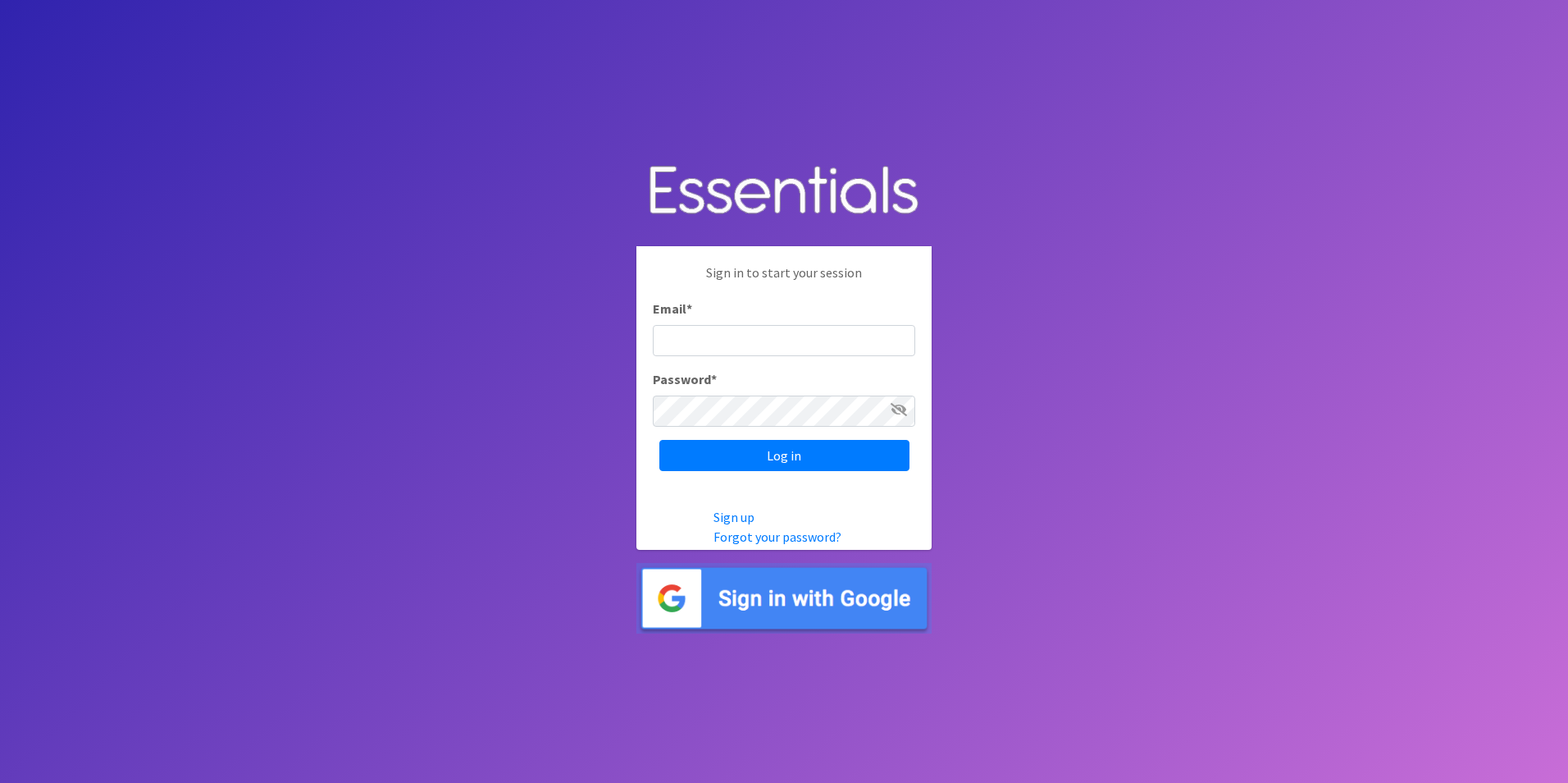
type input "amanda@healthystartswfl.com"
click at [814, 435] on div "Sign in to start your session Email * amanda@healthystartswfl.com Password * Lo…" at bounding box center [784, 367] width 295 height 242
click at [813, 462] on input "Log in" at bounding box center [784, 455] width 250 height 31
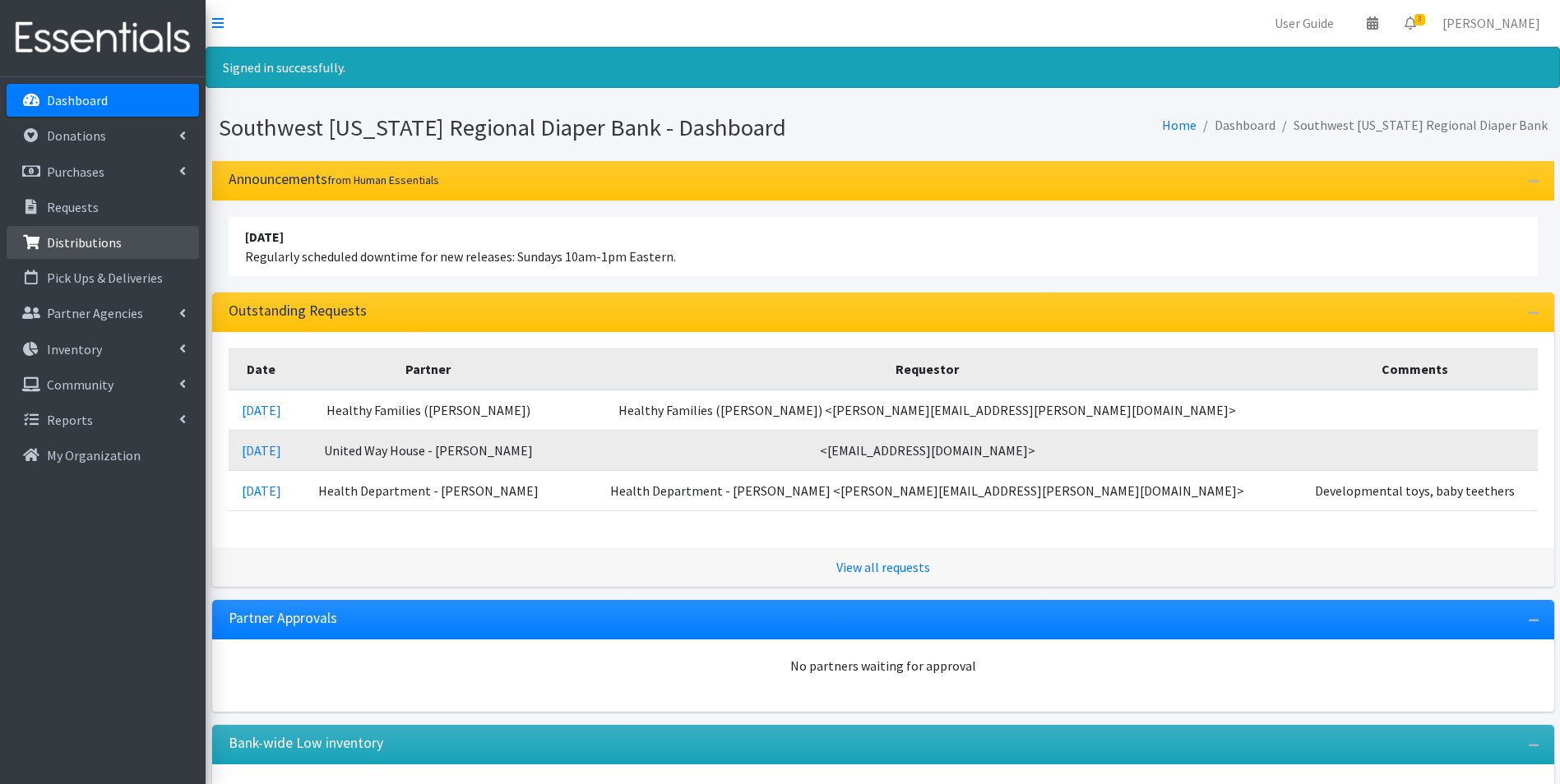
click at [99, 246] on p "Distributions" at bounding box center [84, 242] width 75 height 17
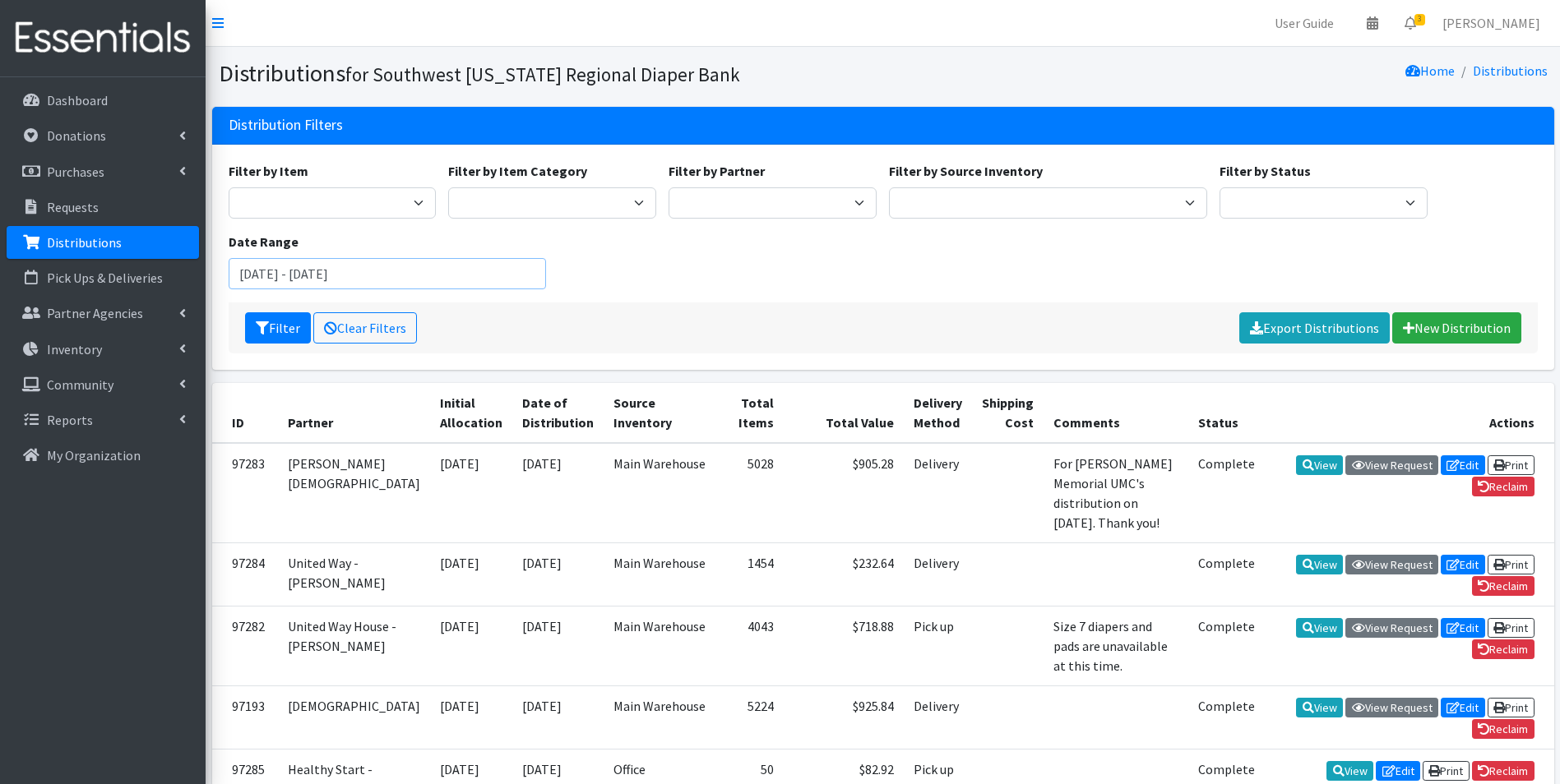
click at [277, 270] on input "[DATE] - [DATE]" at bounding box center [387, 273] width 318 height 31
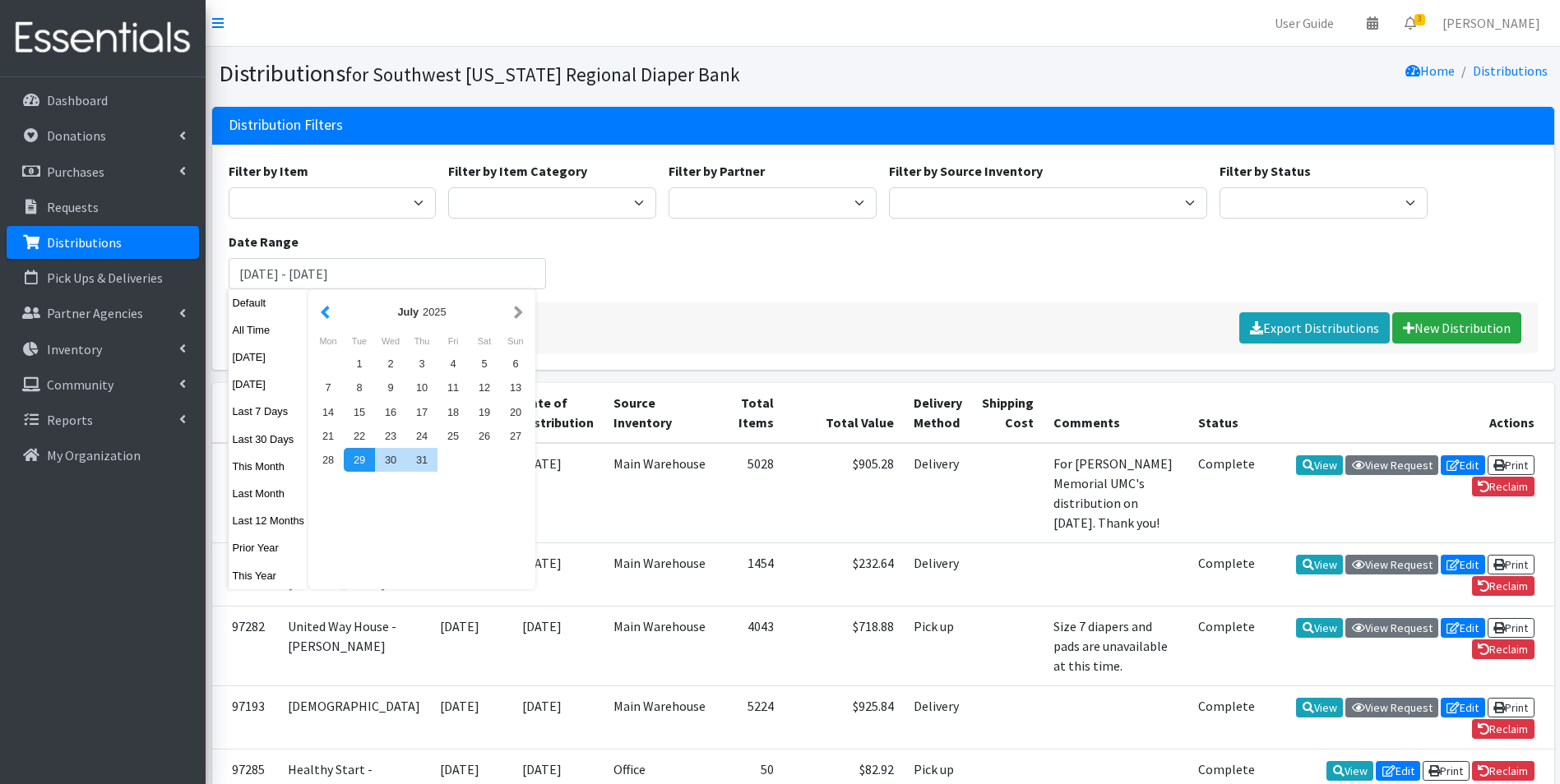
click at [328, 320] on button "button" at bounding box center [326, 312] width 18 height 21
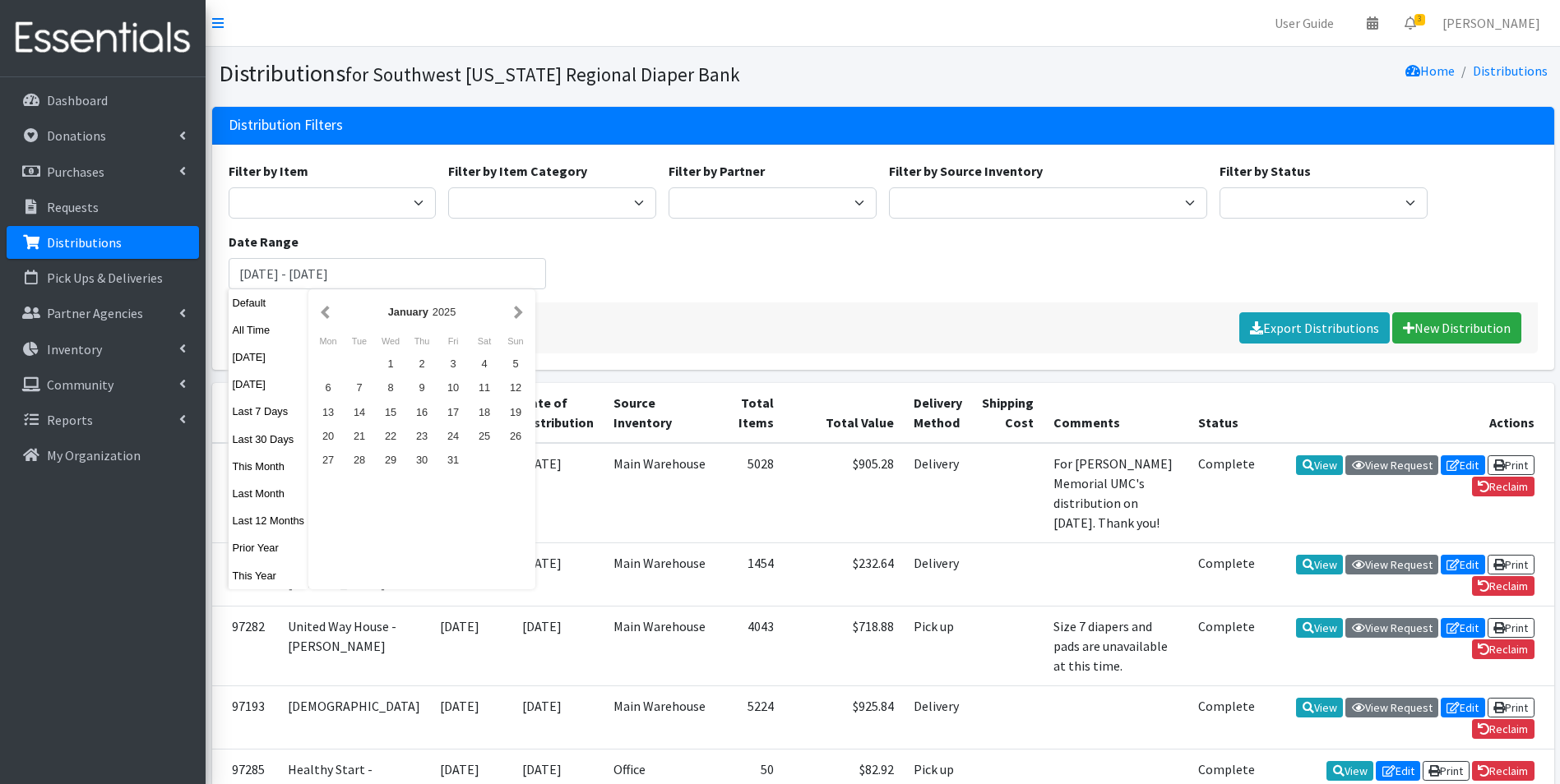
click at [328, 320] on button "button" at bounding box center [326, 312] width 18 height 21
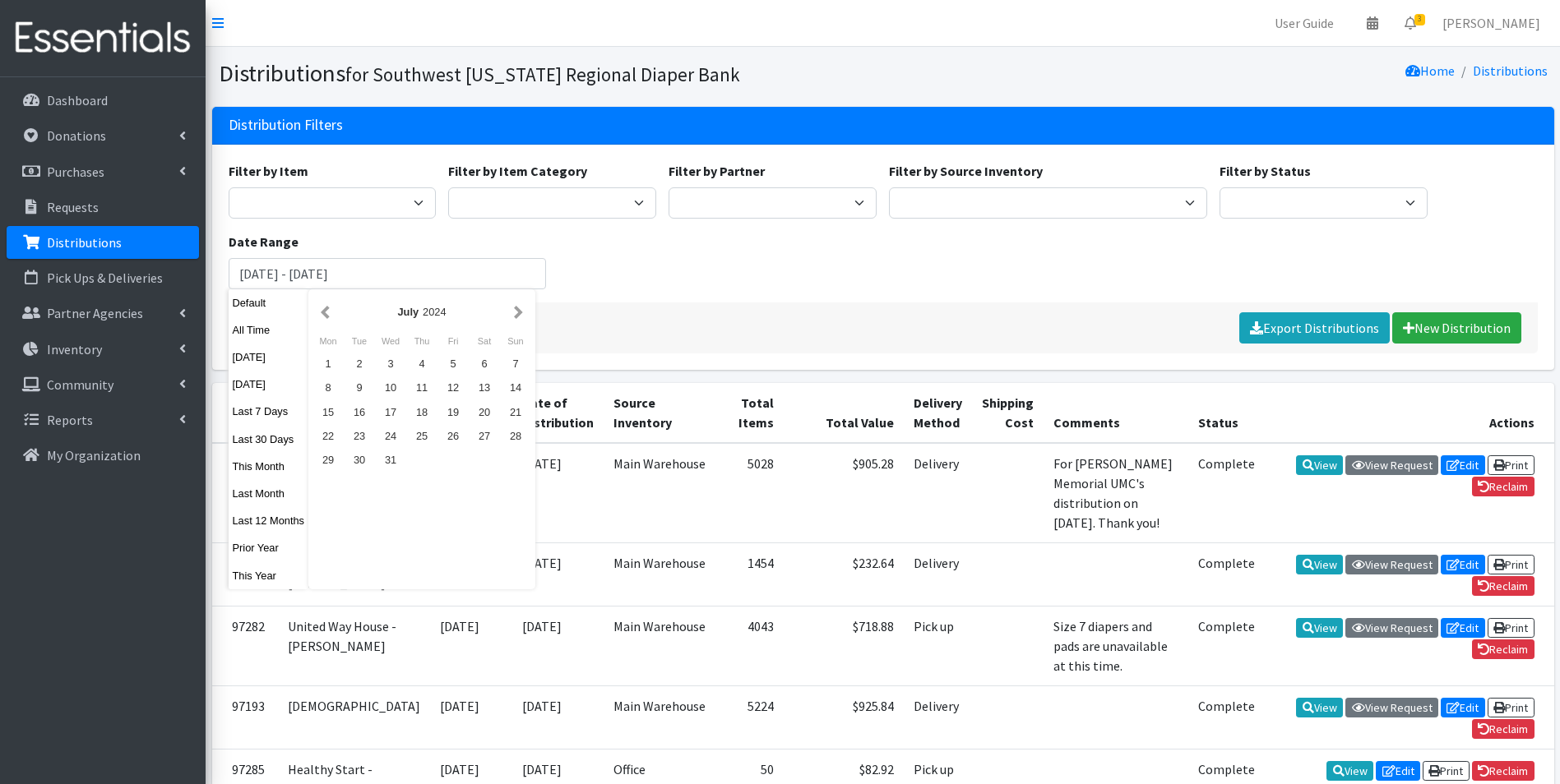
click at [328, 320] on button "button" at bounding box center [326, 312] width 18 height 21
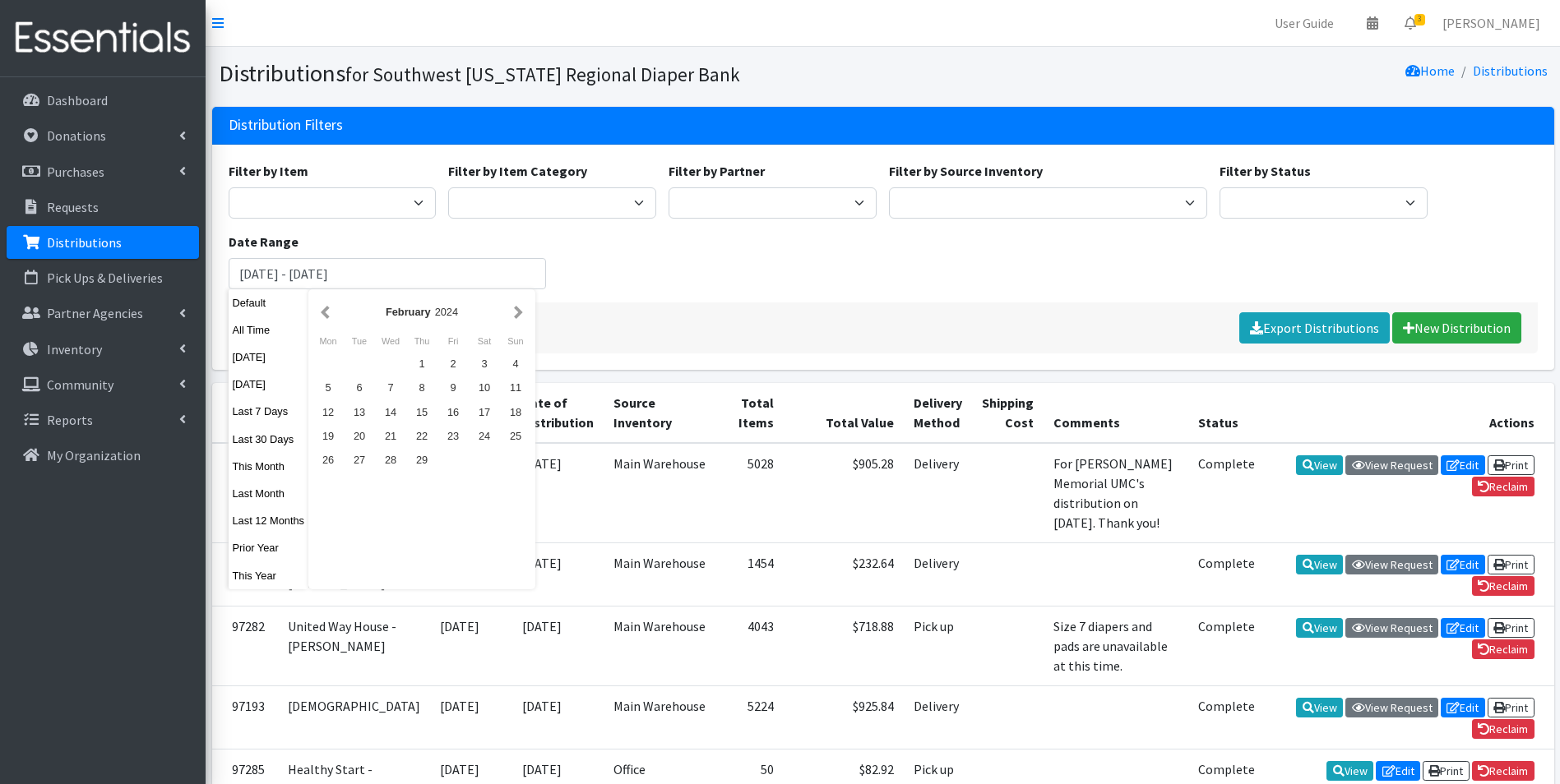
click at [328, 320] on button "button" at bounding box center [326, 312] width 18 height 21
click at [333, 368] on div "1" at bounding box center [328, 364] width 31 height 24
click at [516, 315] on button "button" at bounding box center [519, 312] width 18 height 21
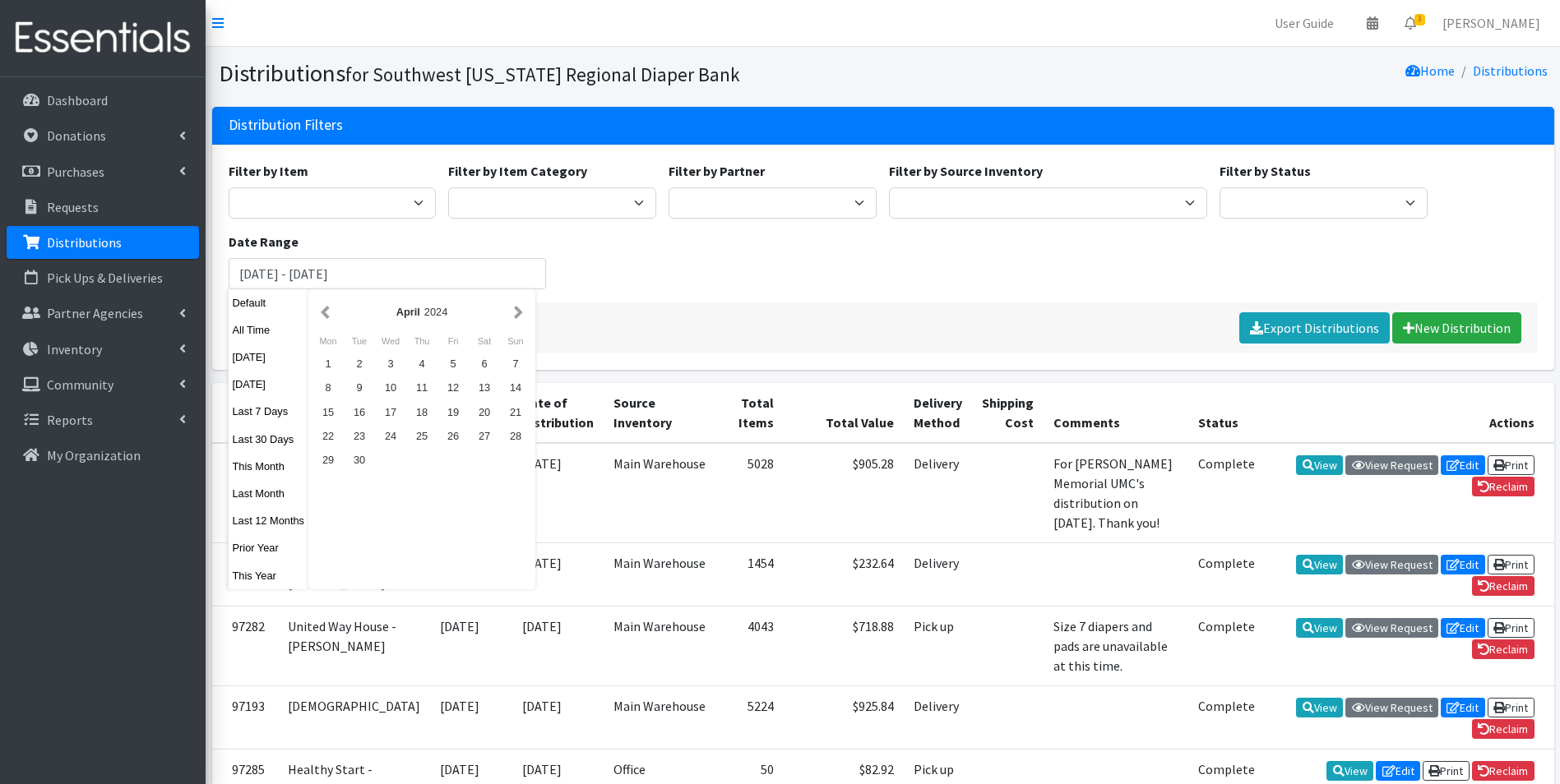
click at [516, 315] on button "button" at bounding box center [519, 312] width 18 height 21
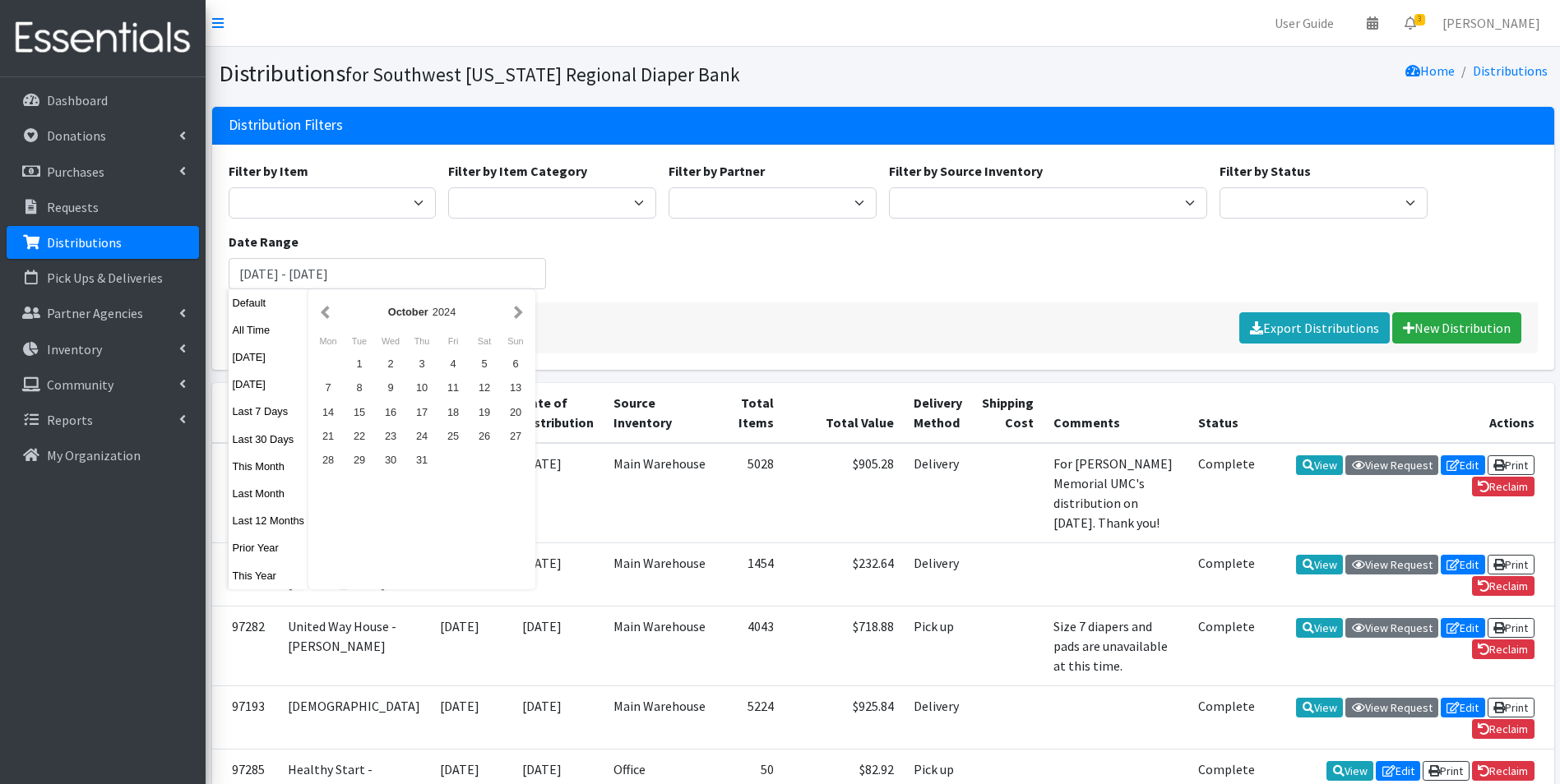
click at [516, 315] on button "button" at bounding box center [519, 312] width 18 height 21
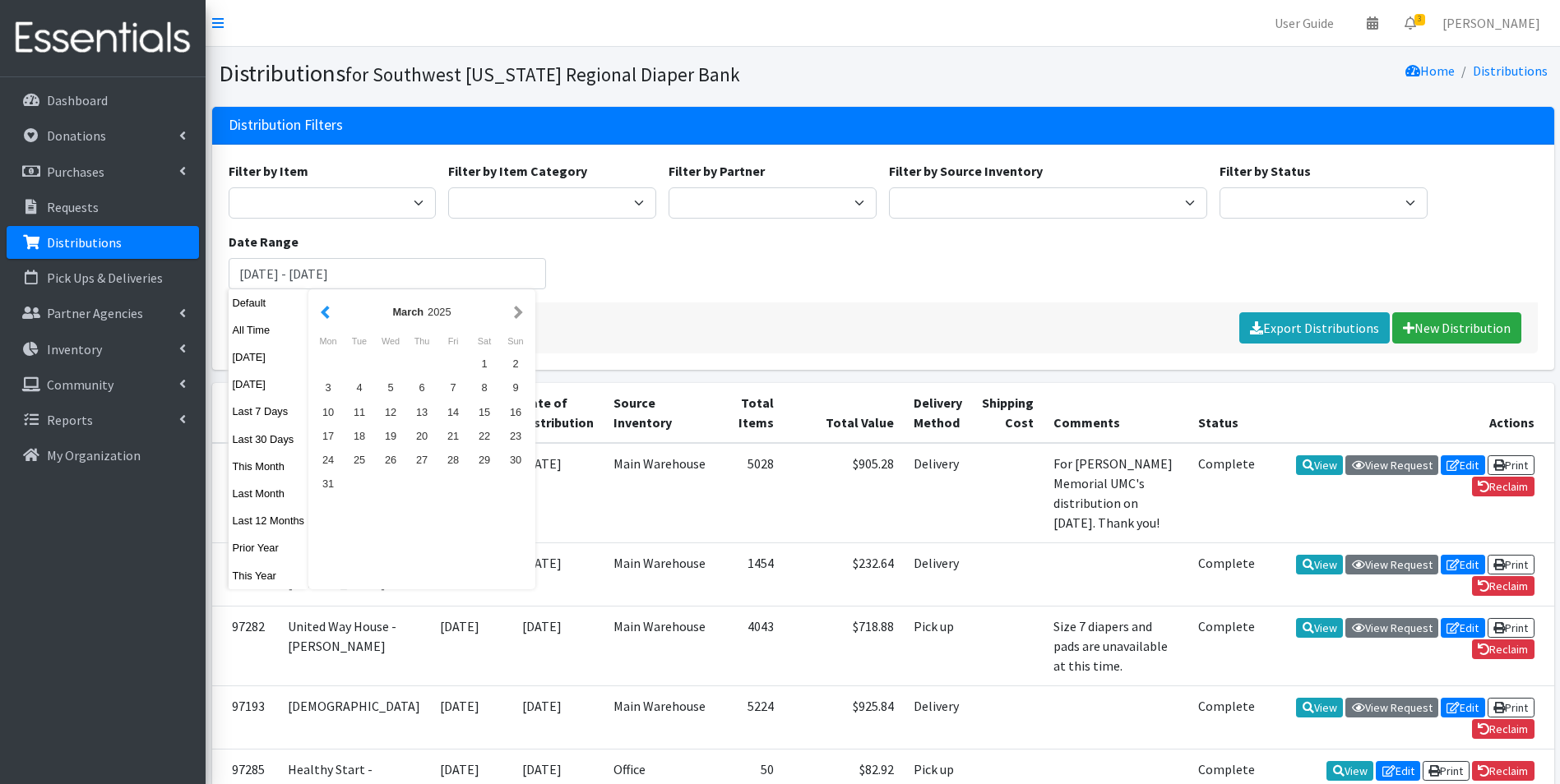
click at [322, 318] on button "button" at bounding box center [326, 312] width 18 height 21
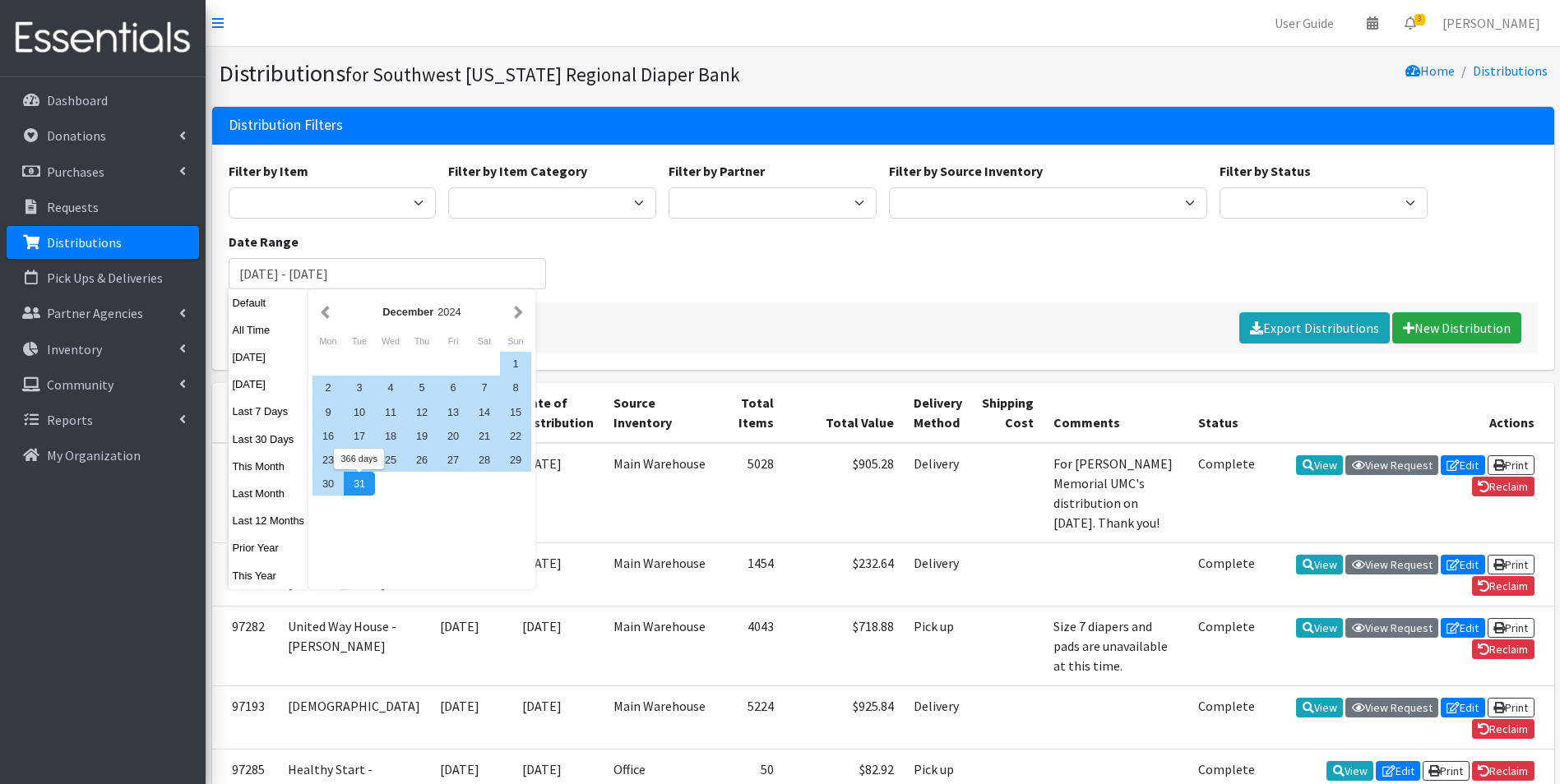
click at [363, 488] on div "31" at bounding box center [359, 483] width 31 height 24
type input "[DATE] - [DATE]"
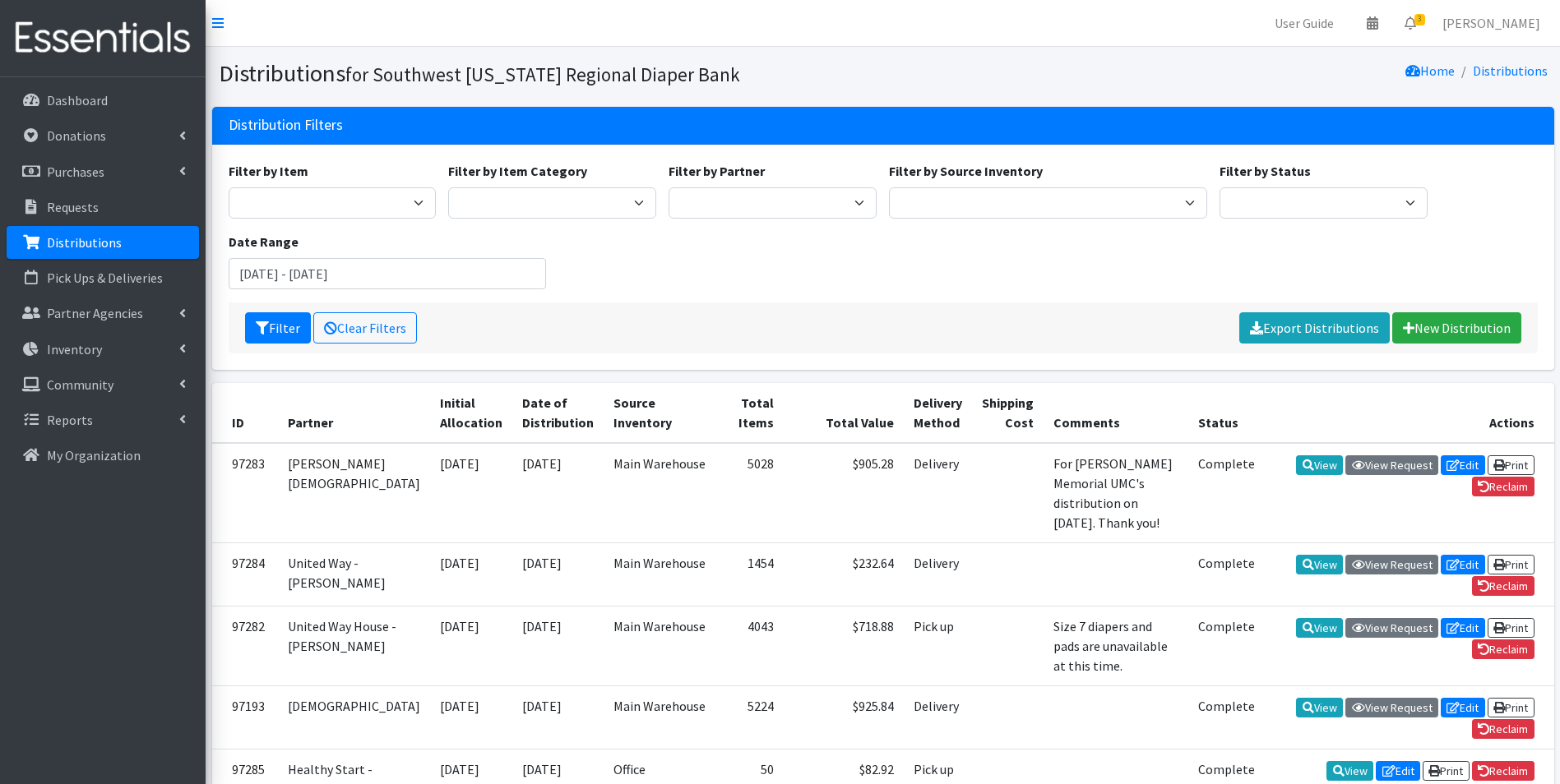
click at [289, 345] on div "Filter Clear Filters Export Distributions New Distribution" at bounding box center [882, 328] width 1309 height 51
click at [287, 318] on button "Filter" at bounding box center [277, 328] width 66 height 31
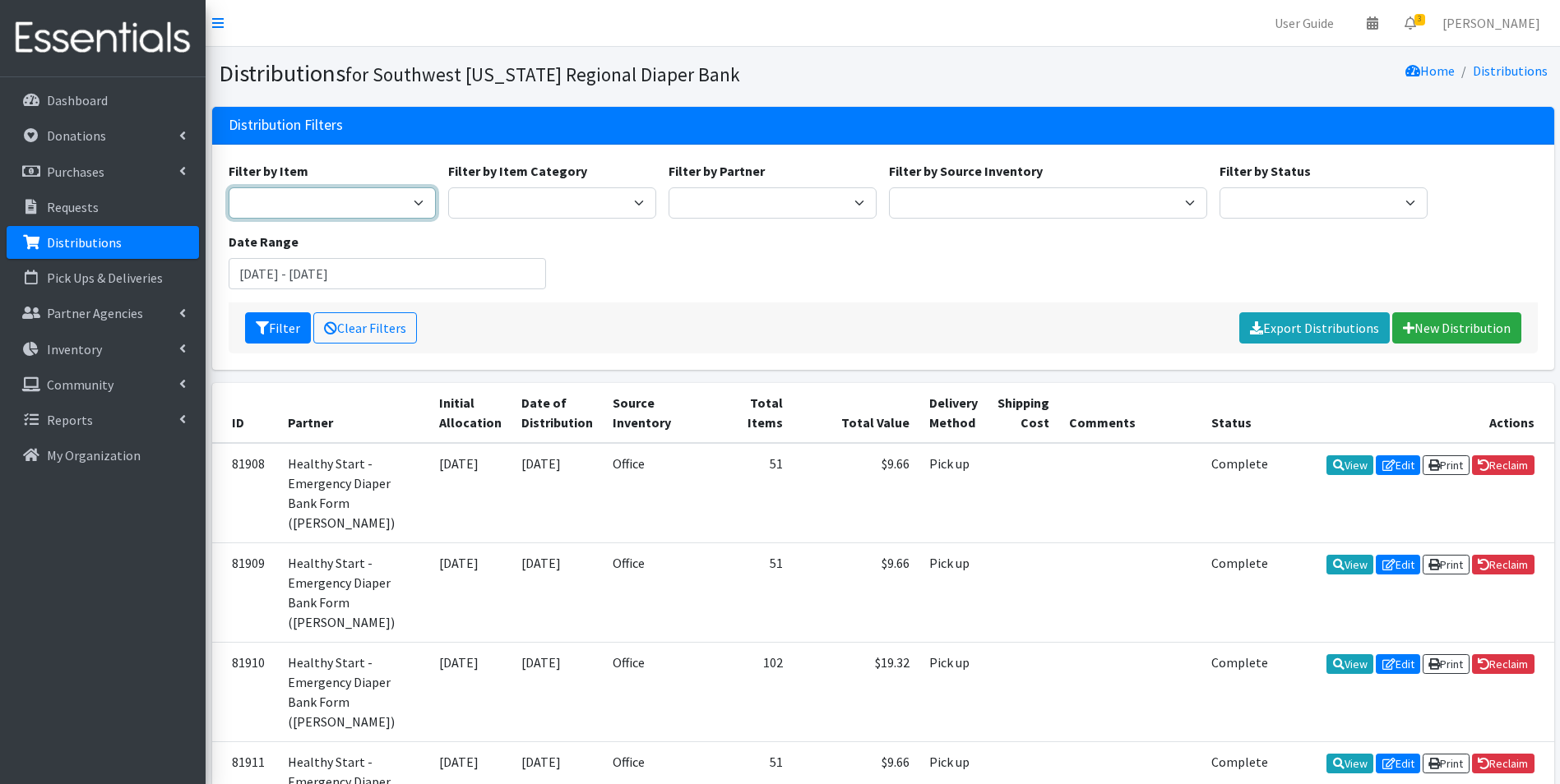
drag, startPoint x: 0, startPoint y: 0, endPoint x: 342, endPoint y: 196, distance: 394.2
click at [342, 196] on select "Baby Food Bed Pads (Cloth) Bibs (Adult & Child) Blood Pressure Cuff Car Seat Ch…" at bounding box center [332, 203] width 208 height 31
click at [622, 192] on select "Diapers Feminine Products Baby Hygiene Baby Furniture Car Seat Food Misc Health…" at bounding box center [552, 203] width 208 height 31
click at [780, 211] on select "ACT Abuse Counseling & Treatment Bayshore Fire Department Bonita Springs Assist…" at bounding box center [773, 203] width 208 height 31
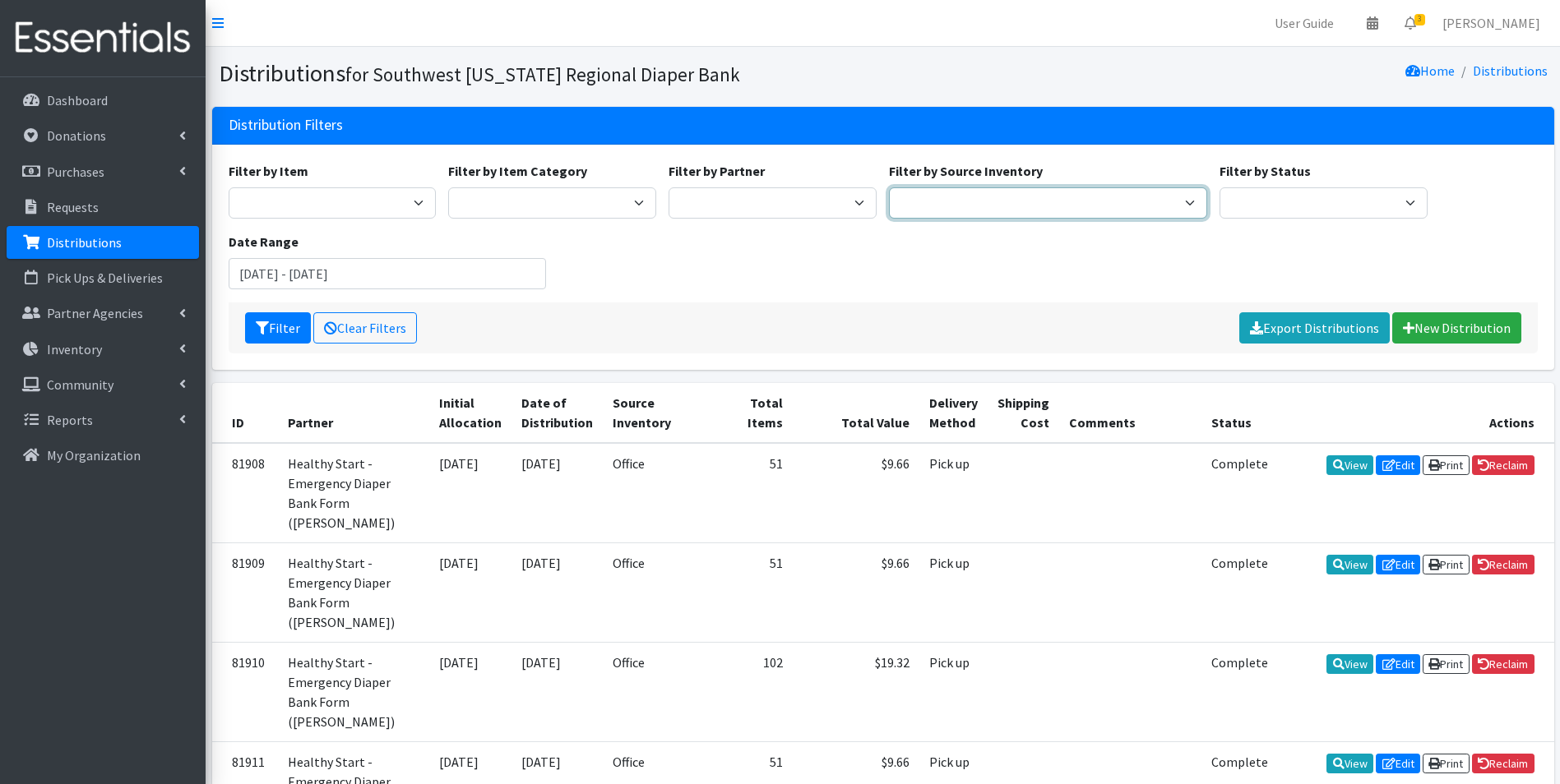
click at [1088, 210] on select "Main Warehouse Office United Way Warehouse Winkler" at bounding box center [1047, 203] width 318 height 31
click at [1239, 224] on div "Filter by Item Baby Food Bed Pads (Cloth) Bibs (Adult & Child) Blood Pressure C…" at bounding box center [881, 231] width 1321 height 141
click at [1269, 208] on select "Scheduled Complete" at bounding box center [1323, 203] width 208 height 31
click at [811, 212] on select "ACT Abuse Counseling & Treatment Bayshore Fire Department Bonita Springs Assist…" at bounding box center [773, 203] width 208 height 31
click at [1139, 292] on div "Filter by Item Baby Food Bed Pads (Cloth) Bibs (Adult & Child) Blood Pressure C…" at bounding box center [881, 231] width 1321 height 141
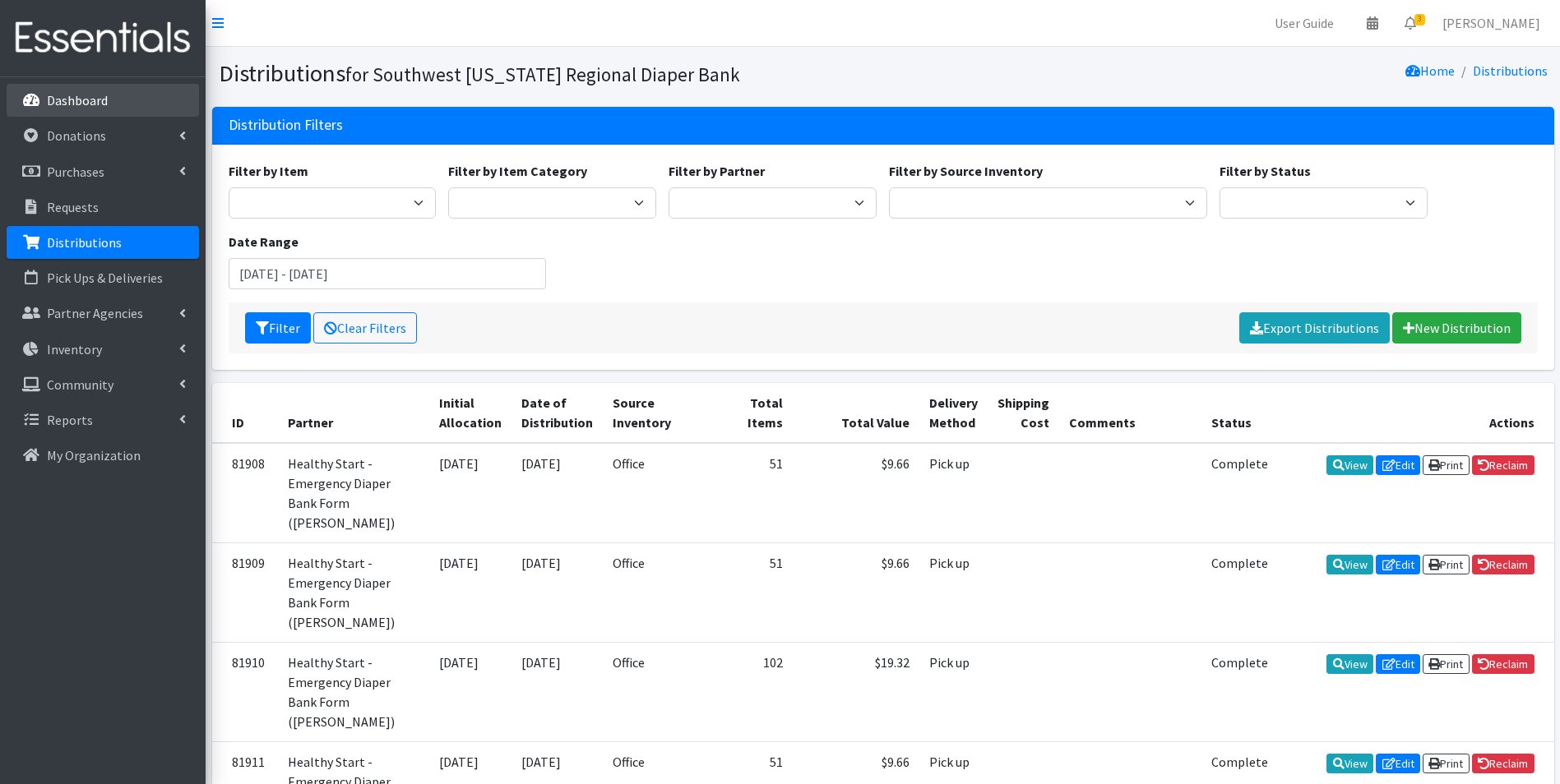
click at [144, 96] on link "Dashboard" at bounding box center [103, 101] width 192 height 33
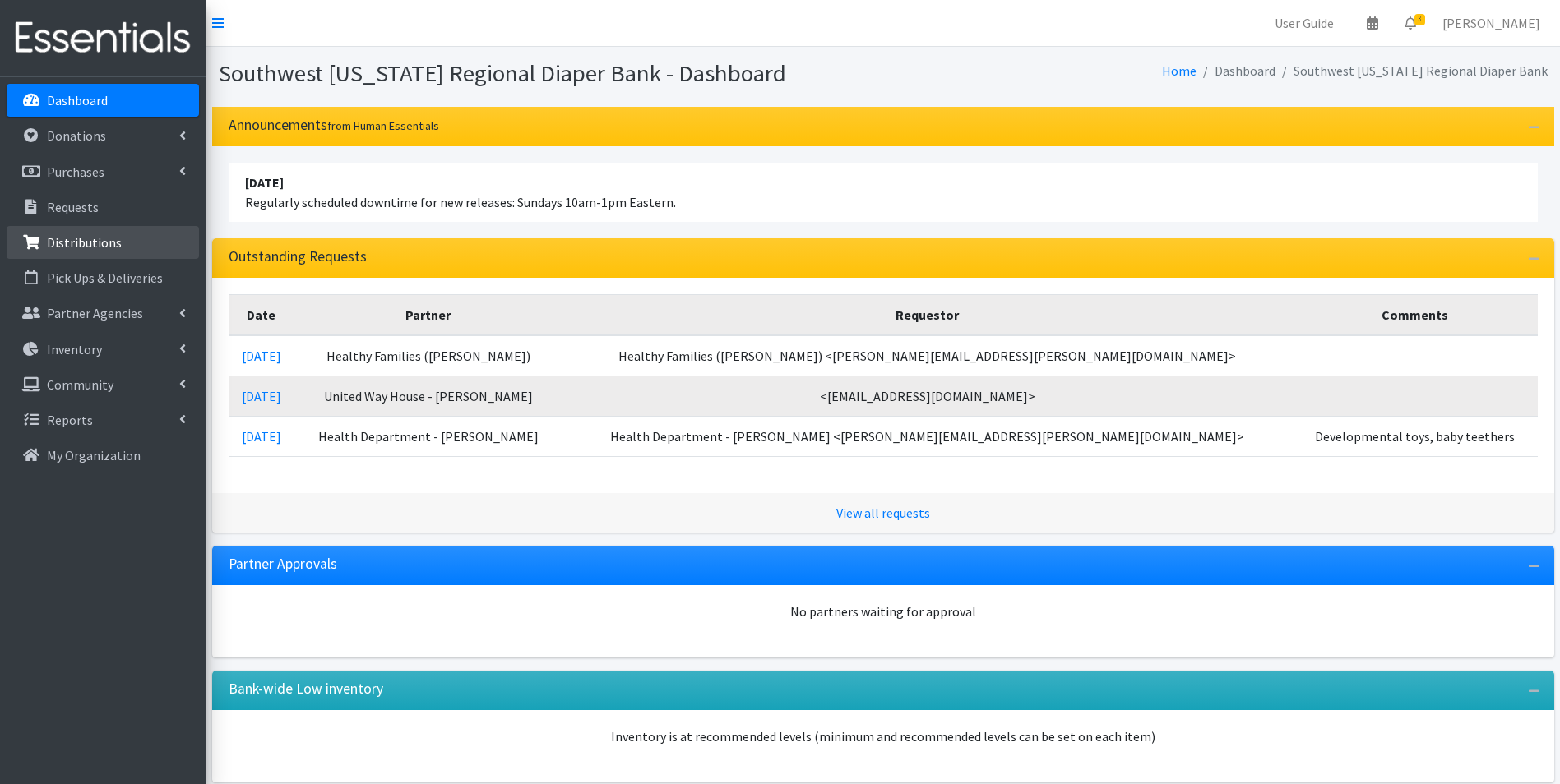
click at [87, 242] on p "Distributions" at bounding box center [84, 242] width 75 height 17
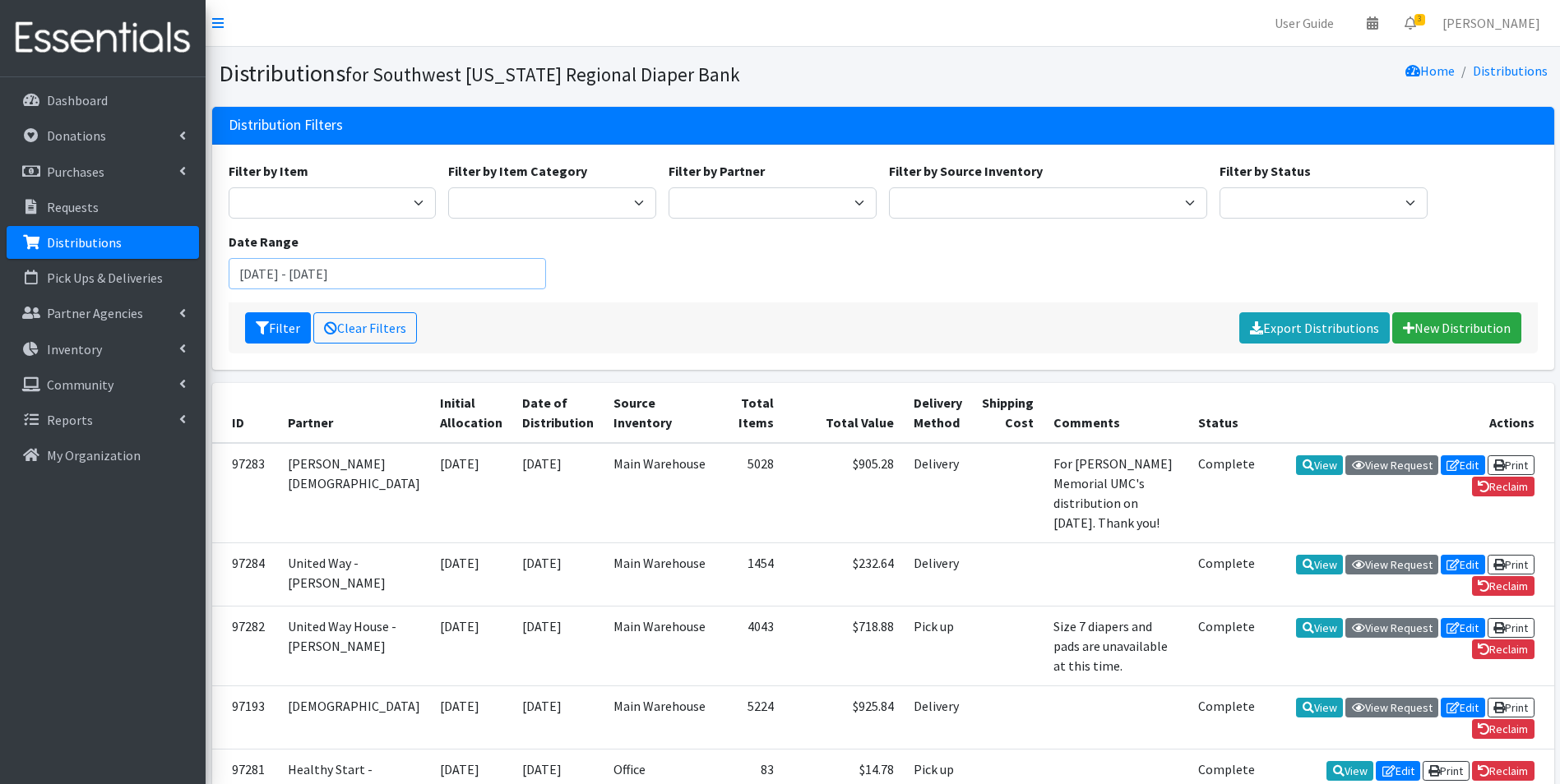
click at [287, 278] on input "[DATE] - [DATE]" at bounding box center [387, 273] width 318 height 31
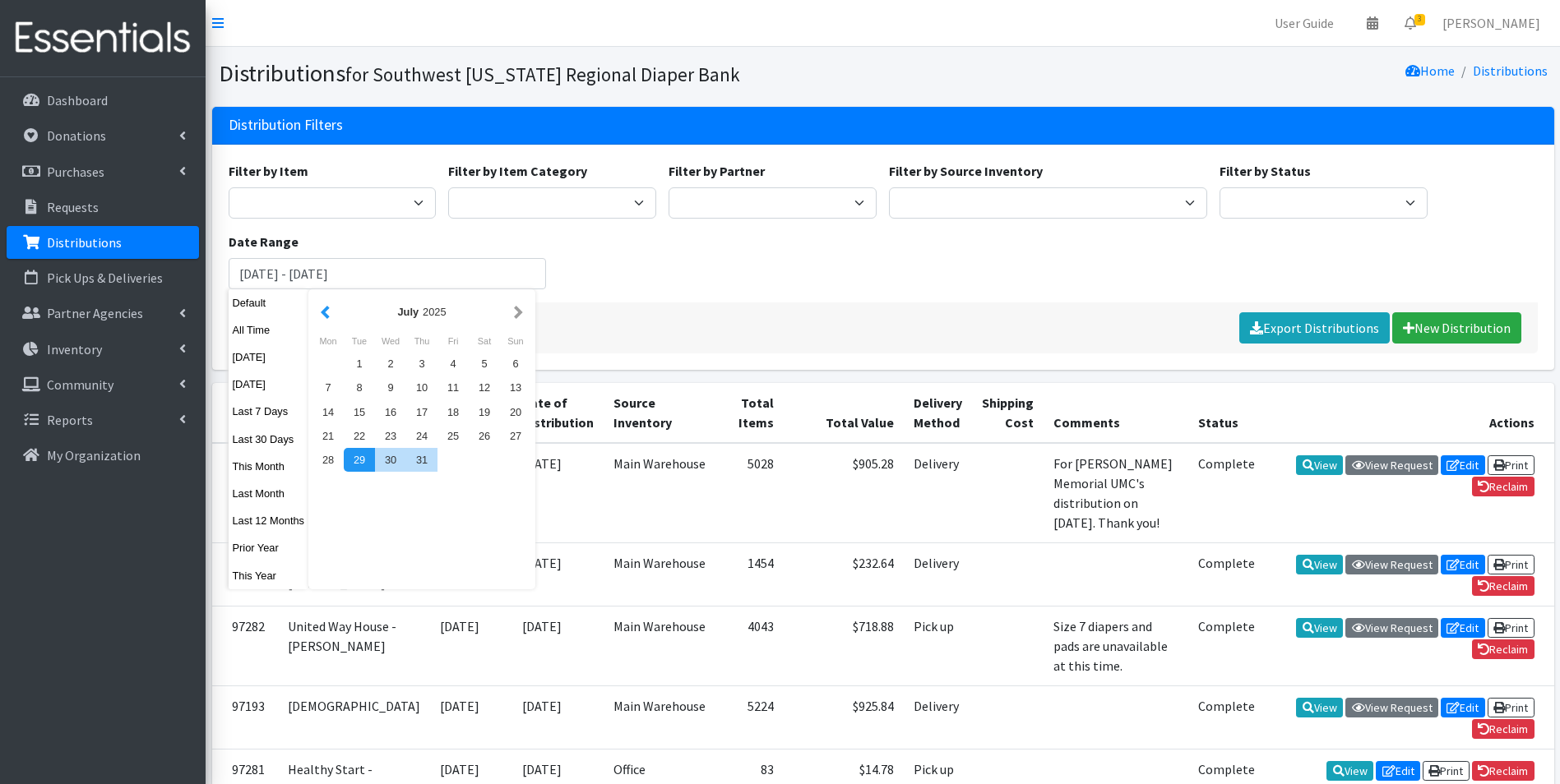
click at [326, 312] on button "button" at bounding box center [326, 312] width 18 height 21
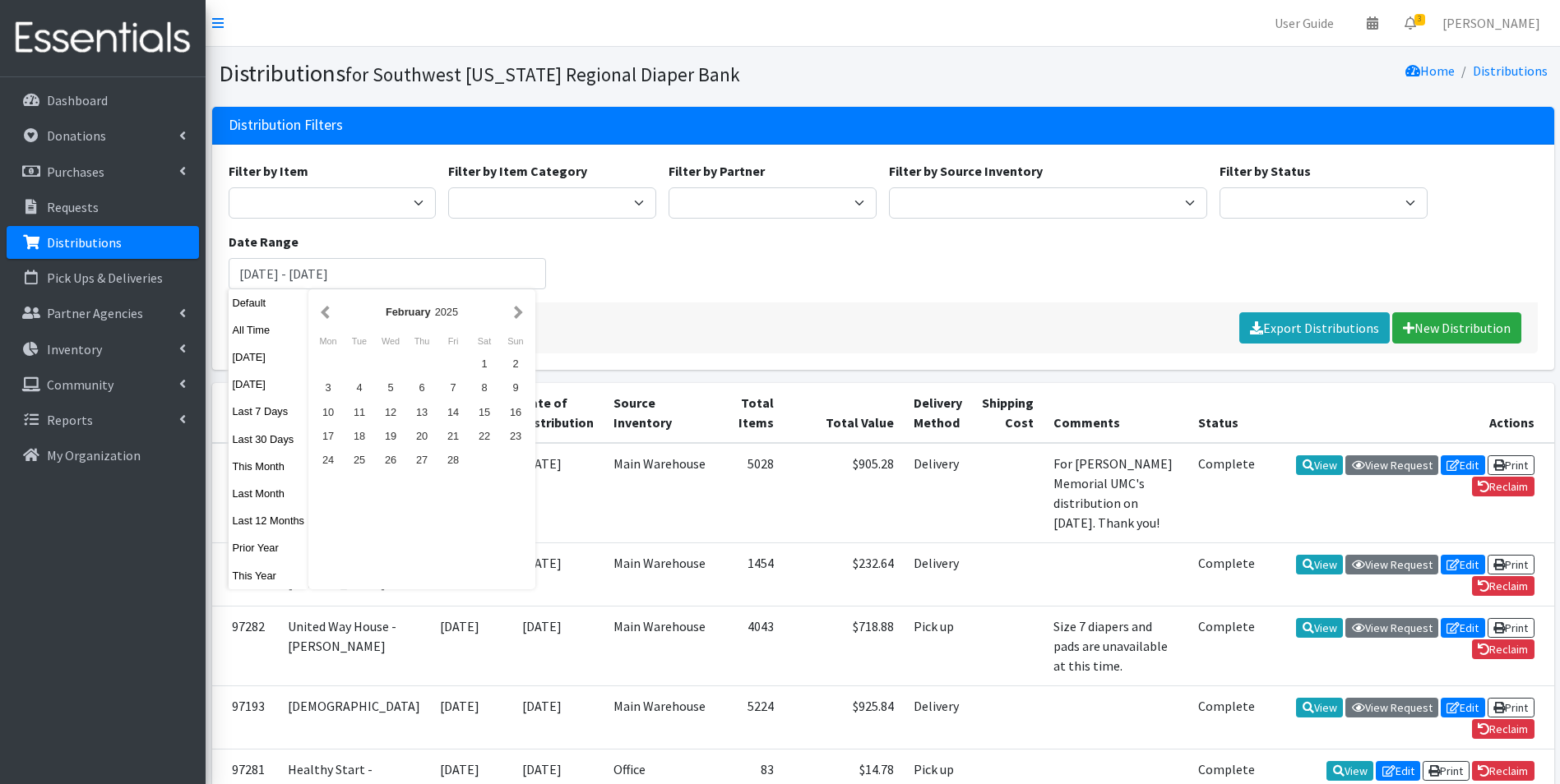
click at [326, 312] on button "button" at bounding box center [326, 312] width 18 height 21
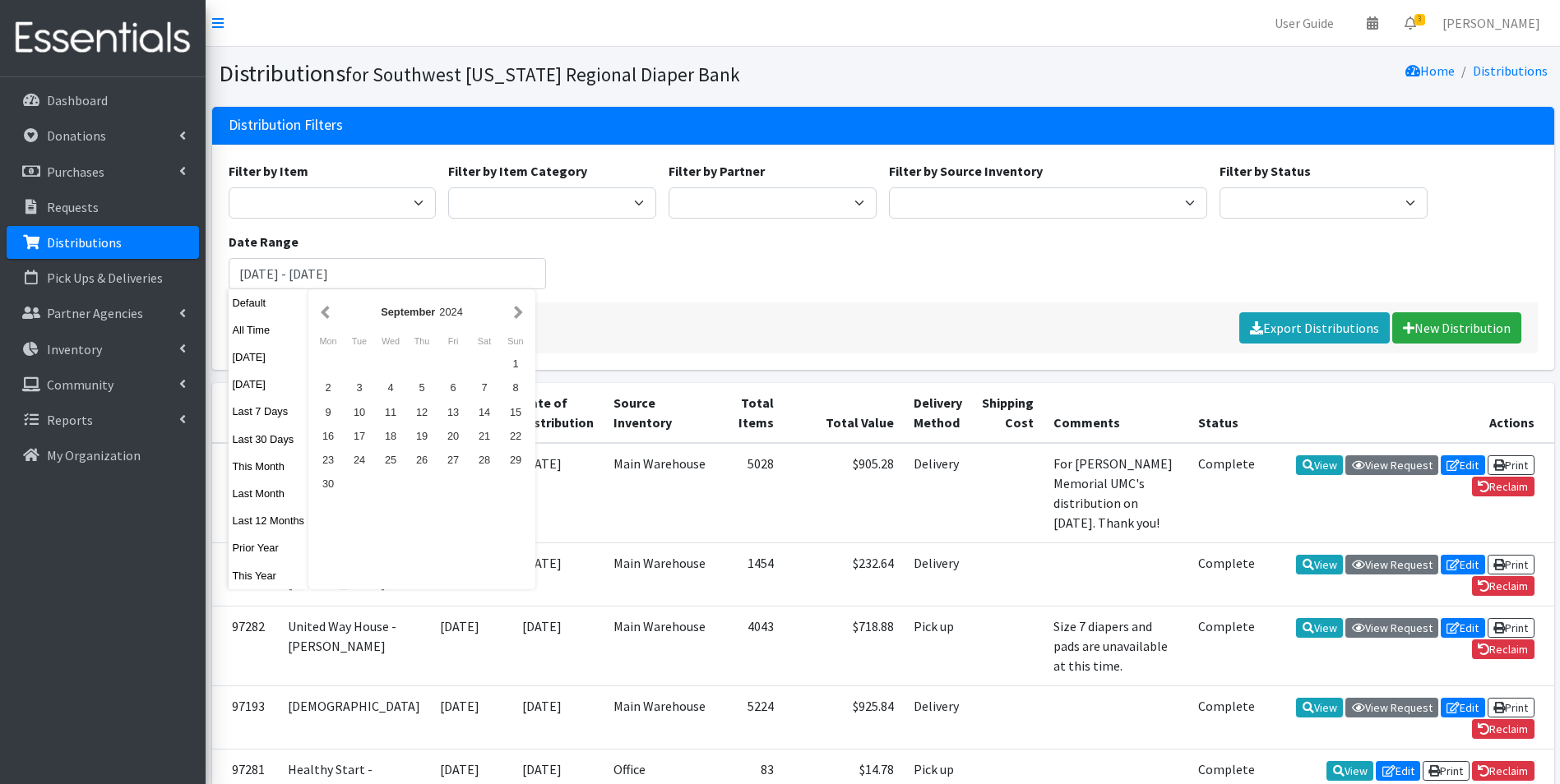
click at [326, 312] on button "button" at bounding box center [326, 312] width 18 height 21
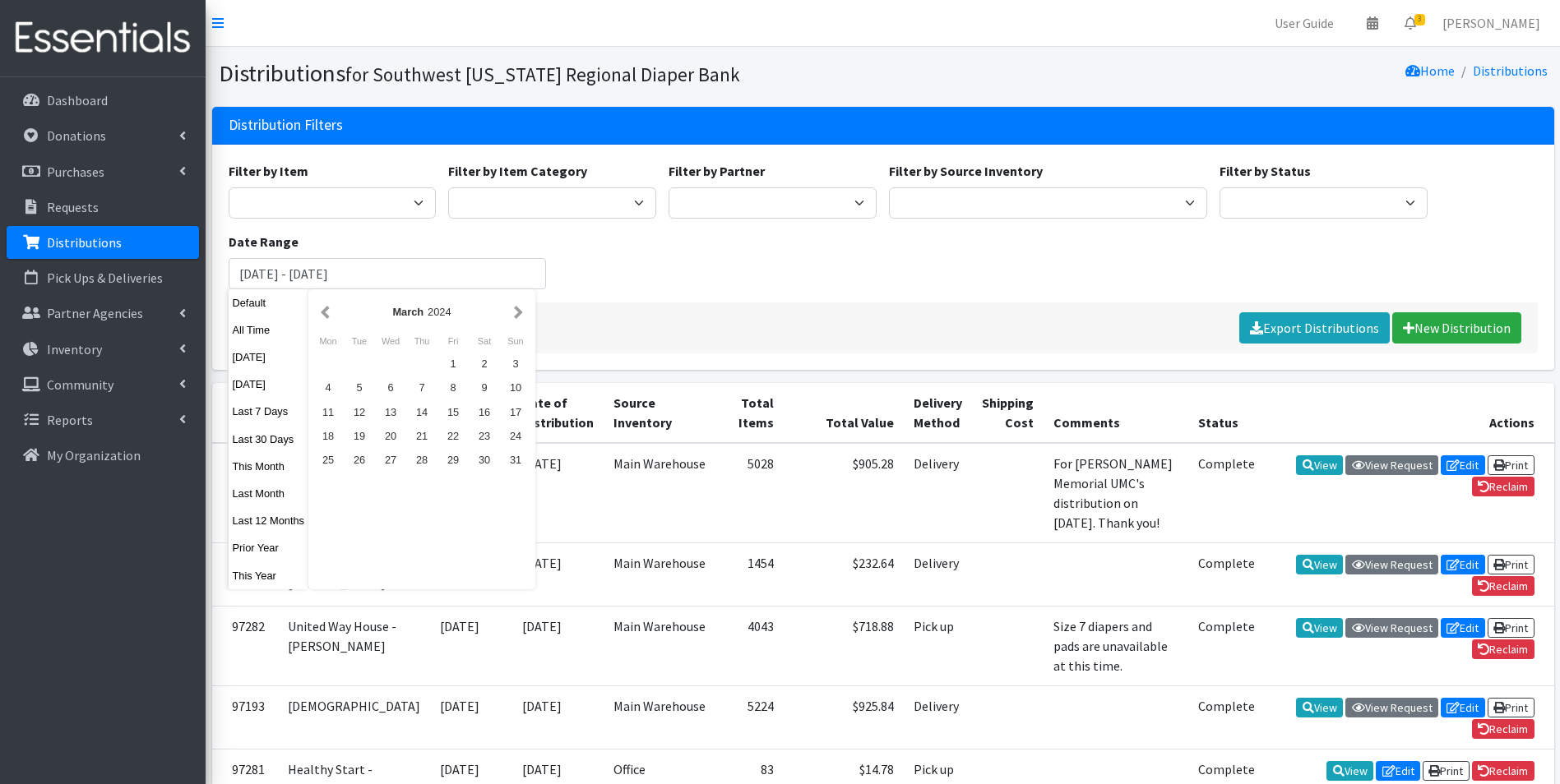
click at [326, 312] on button "button" at bounding box center [326, 312] width 18 height 21
click at [325, 371] on div "1" at bounding box center [328, 364] width 31 height 24
click at [513, 310] on button "button" at bounding box center [519, 312] width 18 height 21
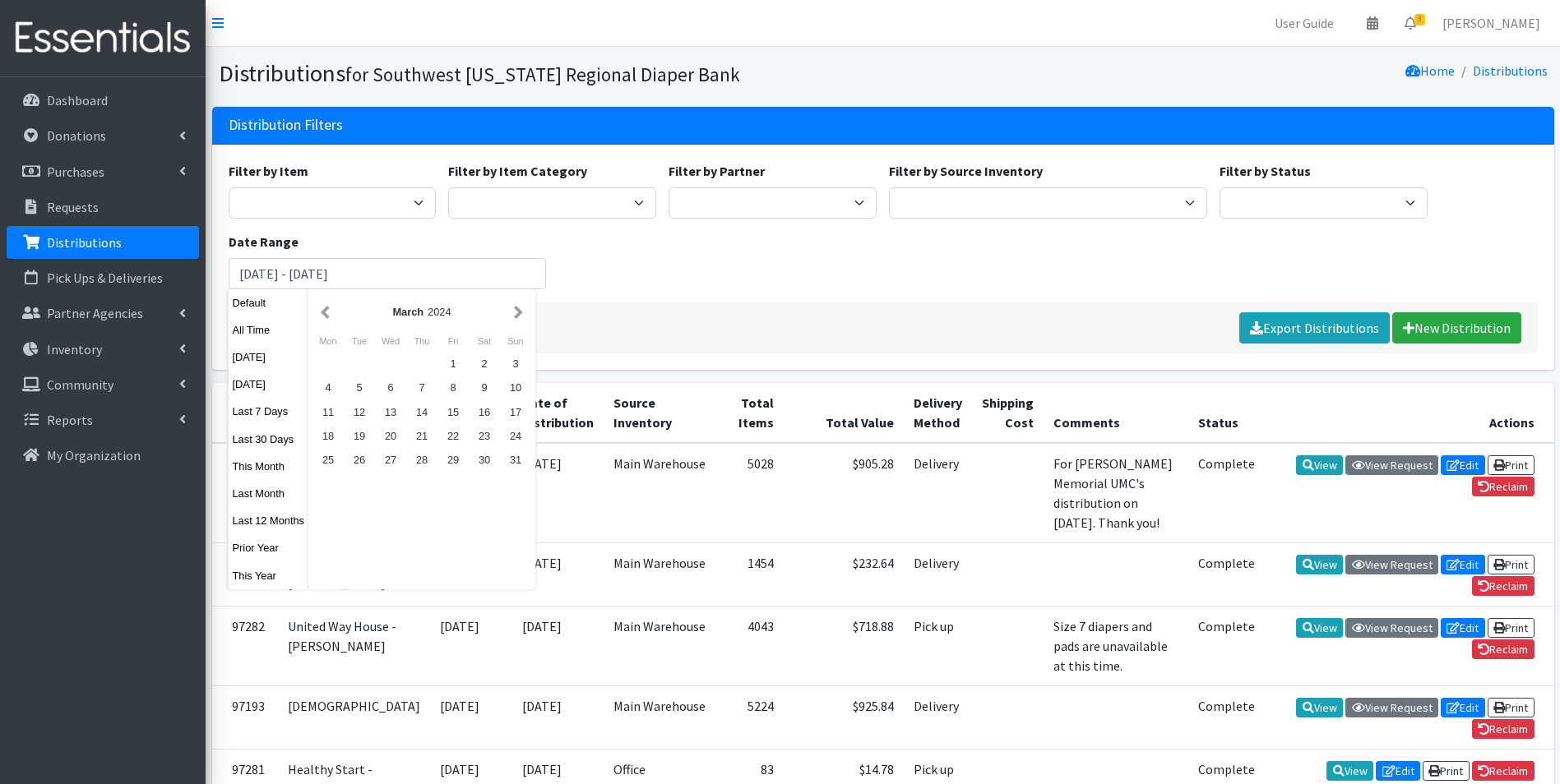
click at [513, 310] on button "button" at bounding box center [519, 312] width 18 height 21
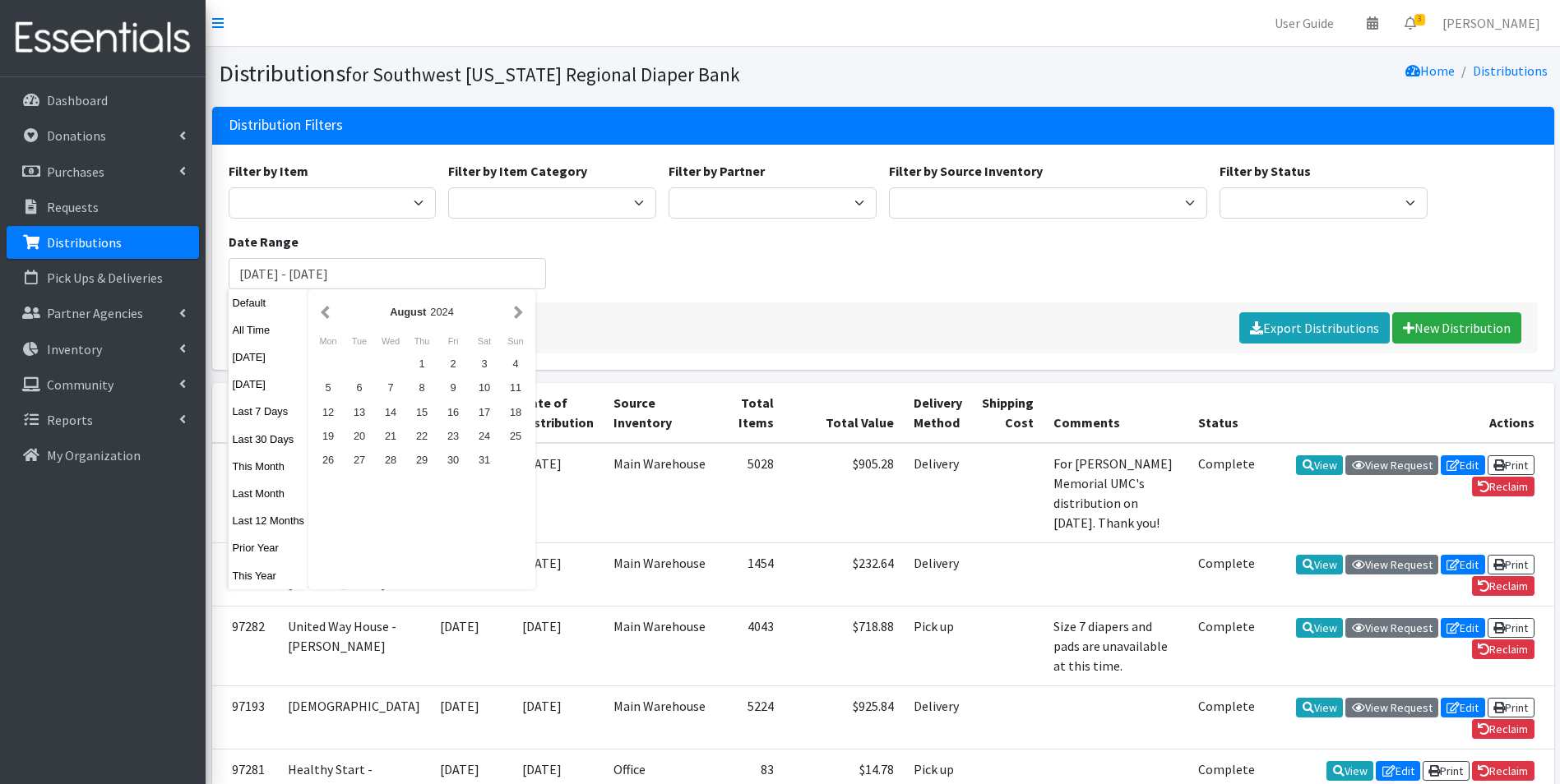
click at [513, 310] on button "button" at bounding box center [519, 312] width 18 height 21
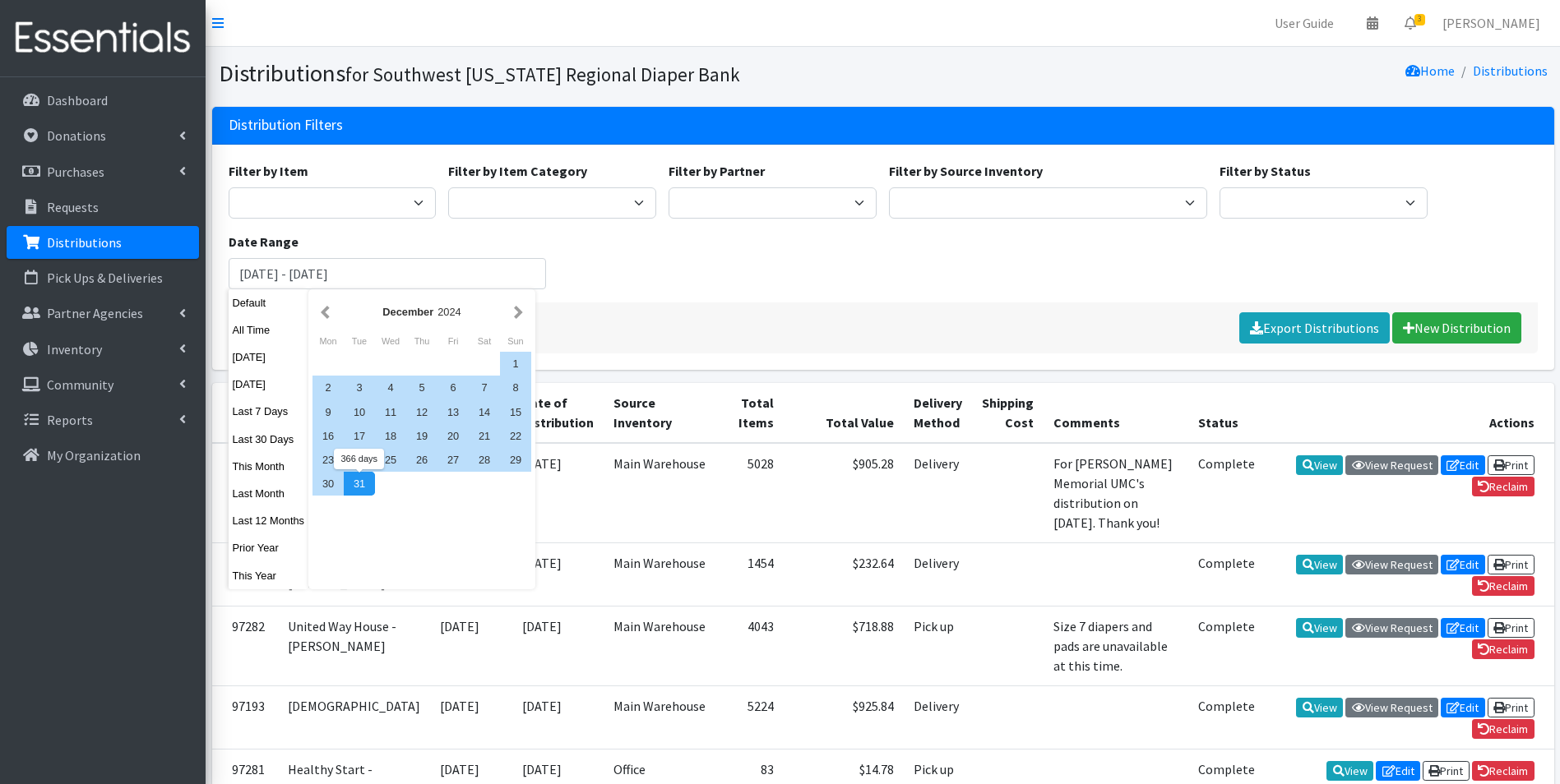
click at [364, 480] on div "31" at bounding box center [359, 483] width 31 height 24
type input "[DATE] - [DATE]"
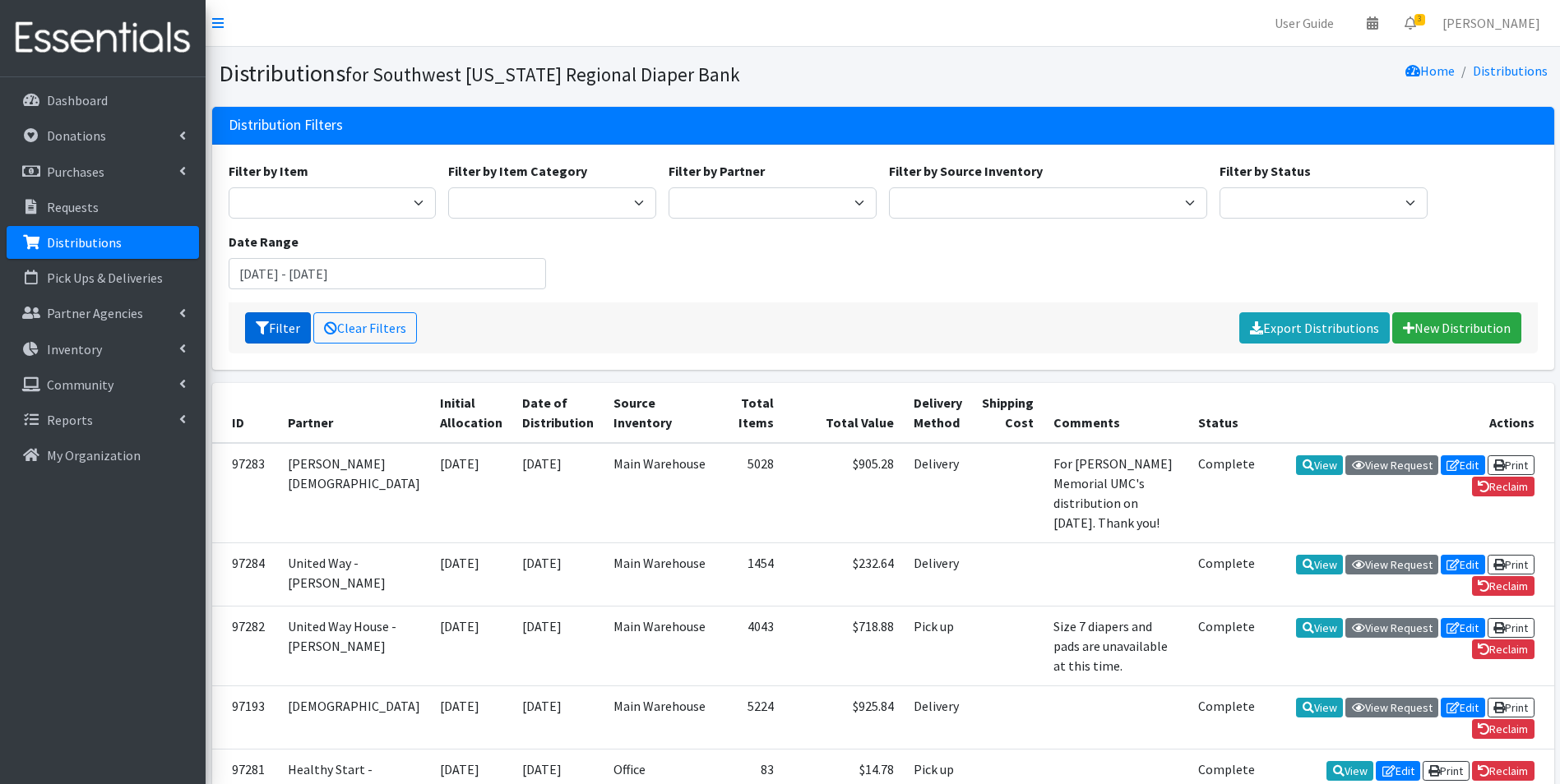
click at [284, 340] on button "Filter" at bounding box center [277, 328] width 66 height 31
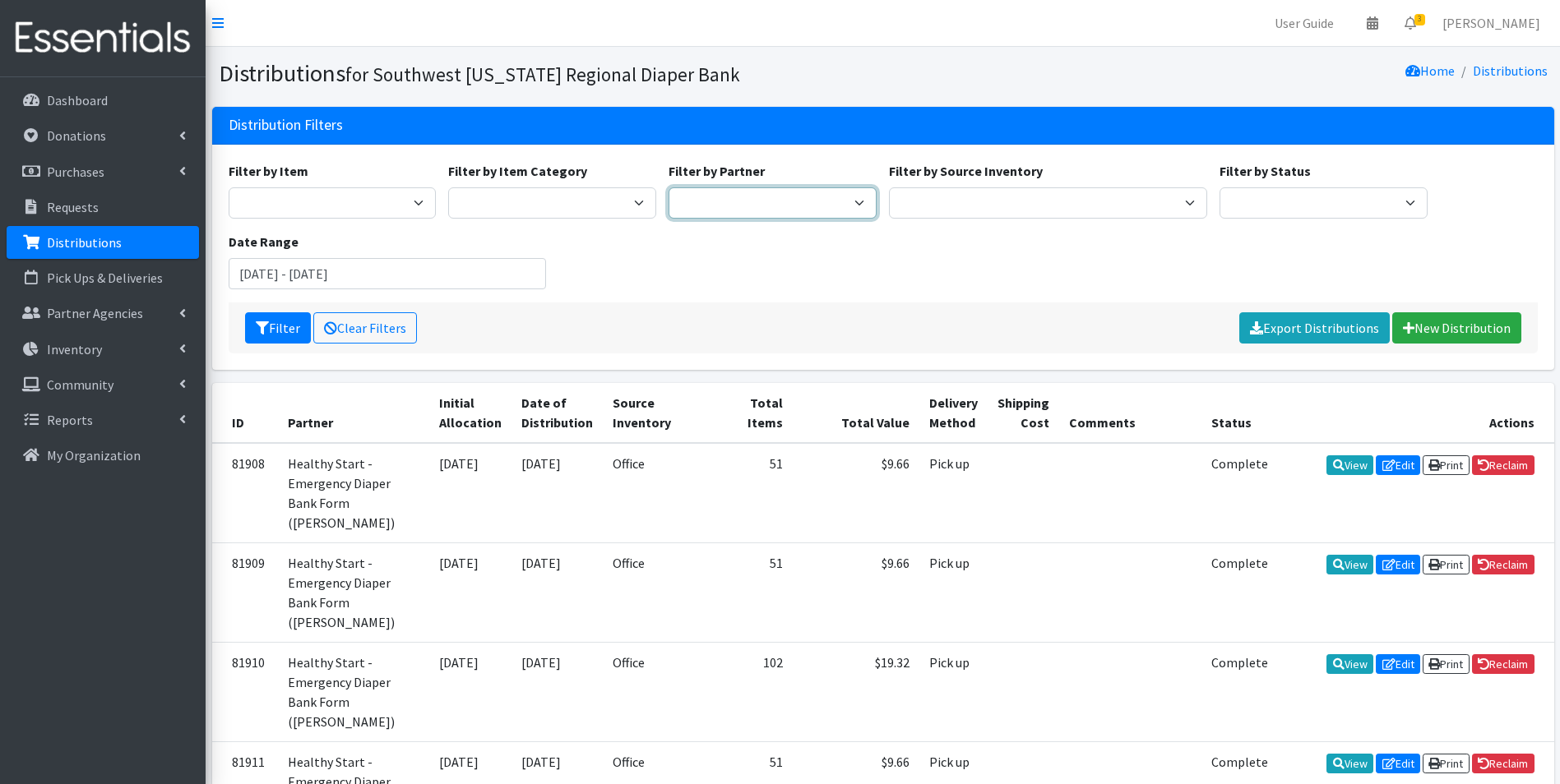
click at [750, 196] on select "ACT Abuse Counseling & Treatment Bayshore Fire Department [PERSON_NAME][GEOGRAP…" at bounding box center [773, 203] width 208 height 31
select select "3824"
click at [669, 187] on select "ACT Abuse Counseling & Treatment Bayshore Fire Department [PERSON_NAME][GEOGRAP…" at bounding box center [773, 203] width 208 height 31
click at [291, 338] on button "Filter" at bounding box center [277, 328] width 66 height 31
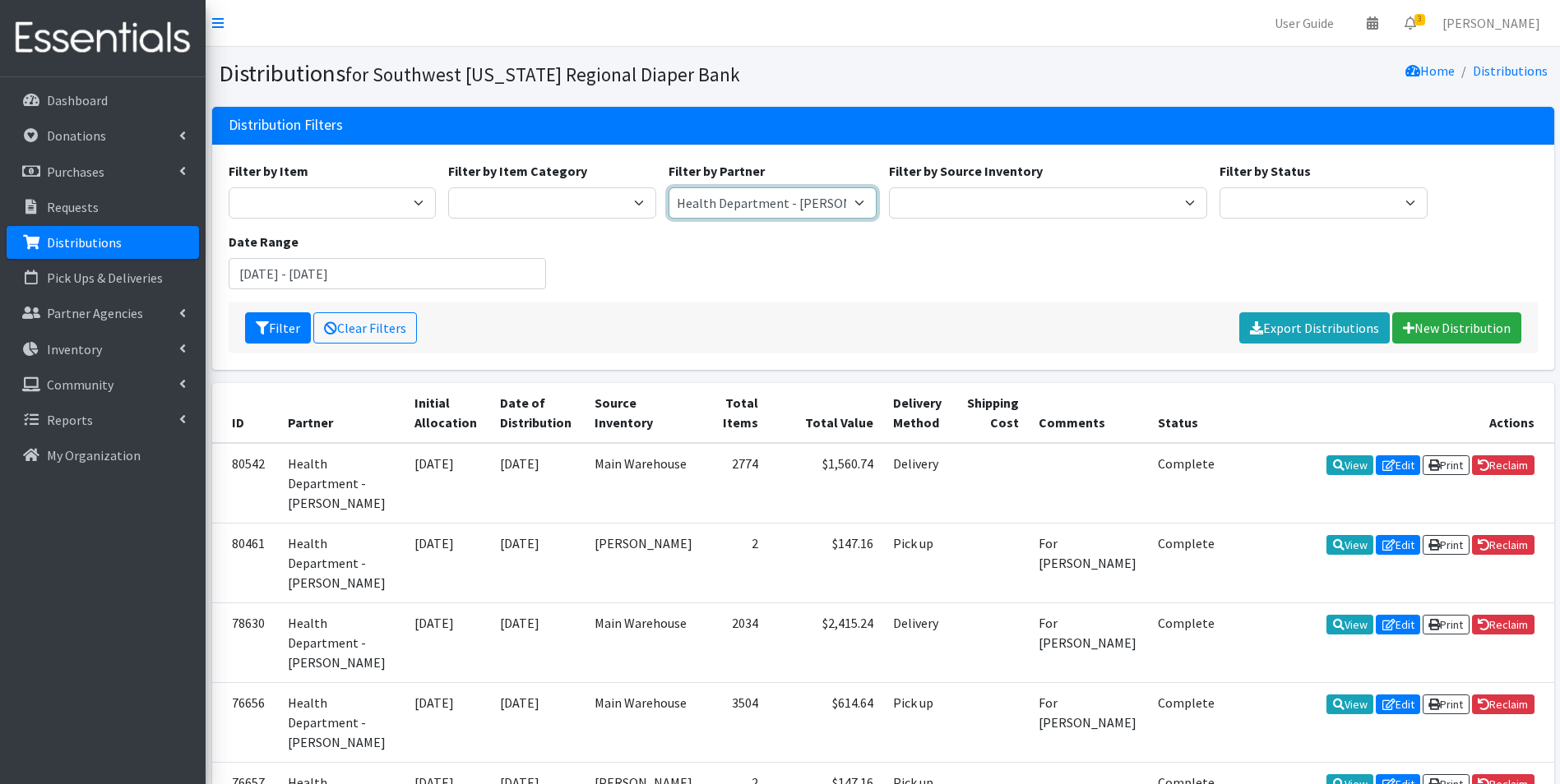
click at [830, 200] on select "ACT Abuse Counseling & Treatment Bayshore Fire Department [PERSON_NAME][GEOGRAP…" at bounding box center [773, 203] width 208 height 31
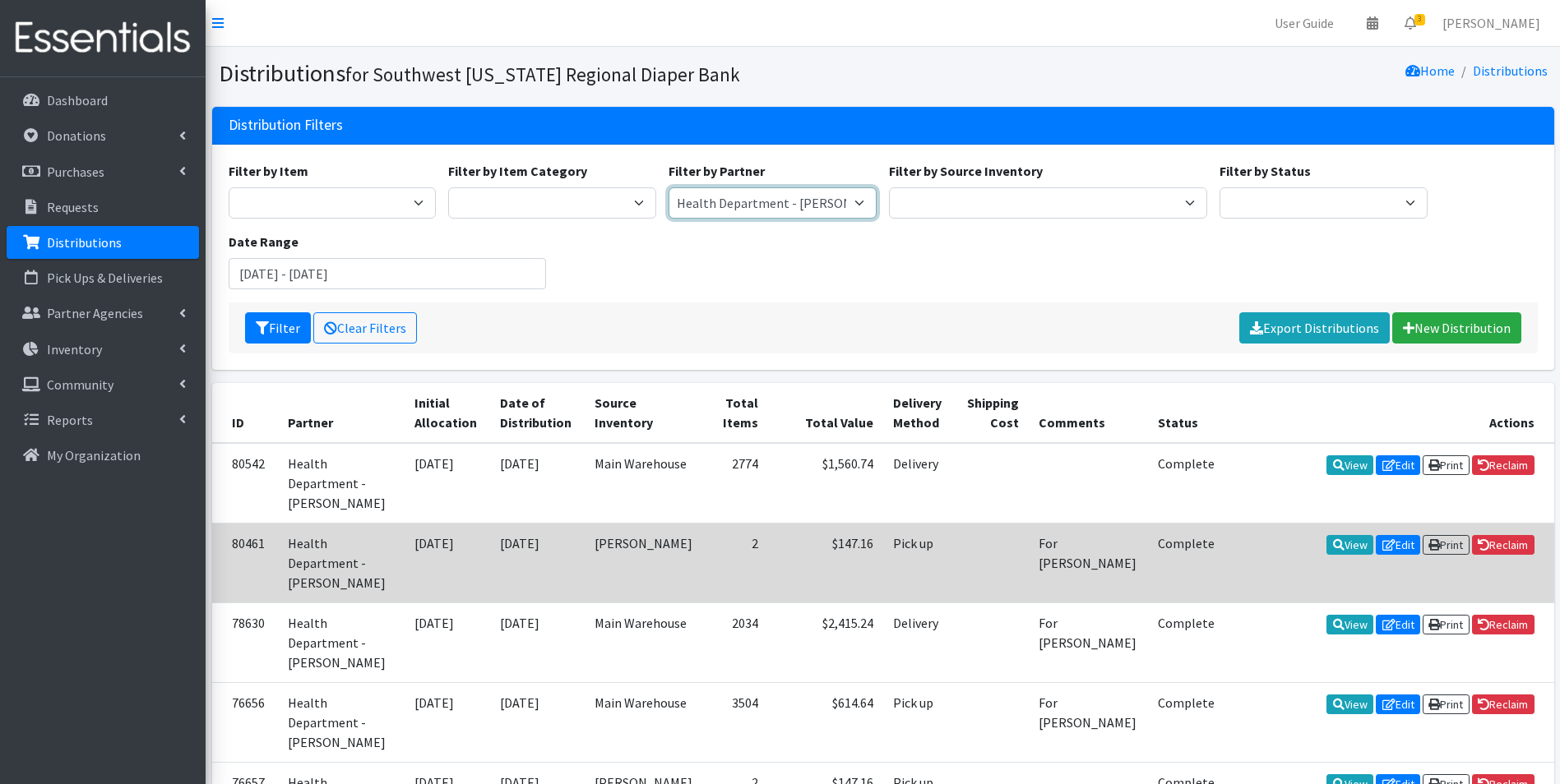
select select "3698"
click at [669, 187] on select "ACT Abuse Counseling & Treatment Bayshore Fire Department [PERSON_NAME][GEOGRAP…" at bounding box center [773, 203] width 208 height 31
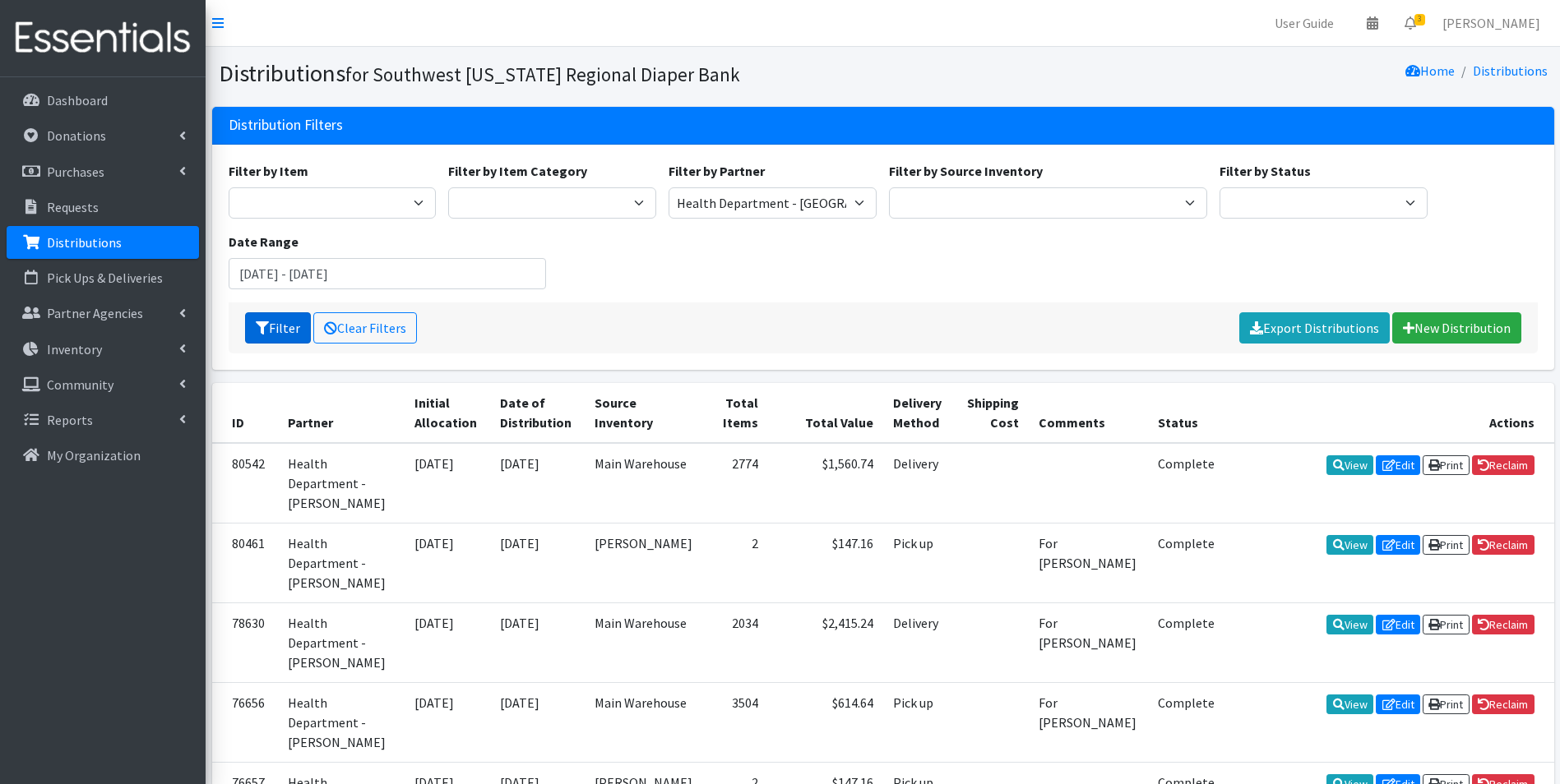
click at [294, 318] on button "Filter" at bounding box center [277, 328] width 66 height 31
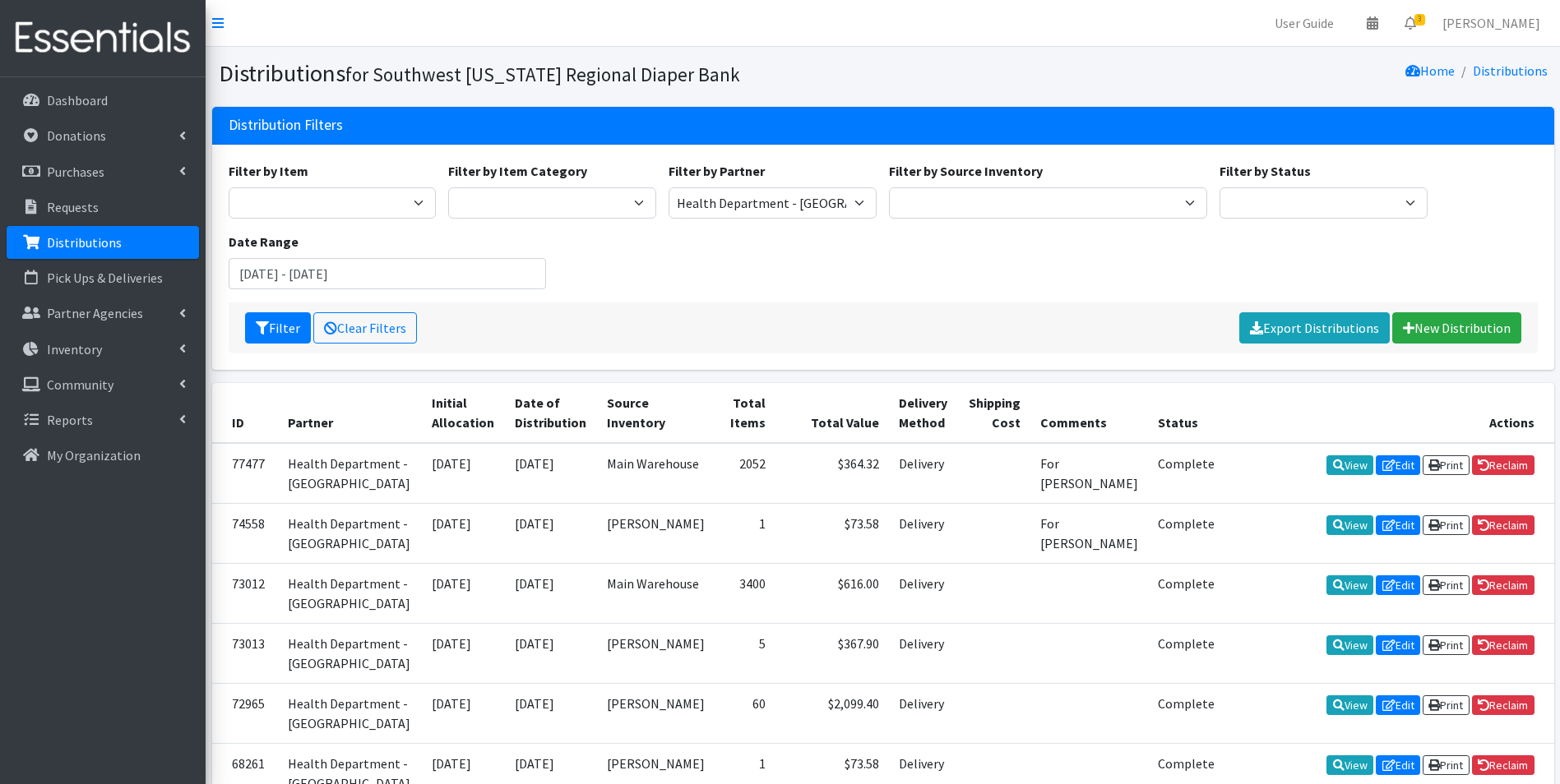
click at [740, 220] on div "Filter by Item Baby Food Bed Pads (Cloth) Bibs (Adult & Child) Blood Pressure C…" at bounding box center [881, 231] width 1321 height 141
click at [751, 205] on select "ACT Abuse Counseling & Treatment Bayshore Fire Department [PERSON_NAME][GEOGRAP…" at bounding box center [773, 203] width 208 height 31
select select "5703"
click at [669, 187] on select "ACT Abuse Counseling & Treatment Bayshore Fire Department [PERSON_NAME][GEOGRAP…" at bounding box center [773, 203] width 208 height 31
click at [258, 323] on icon "submit" at bounding box center [262, 327] width 13 height 13
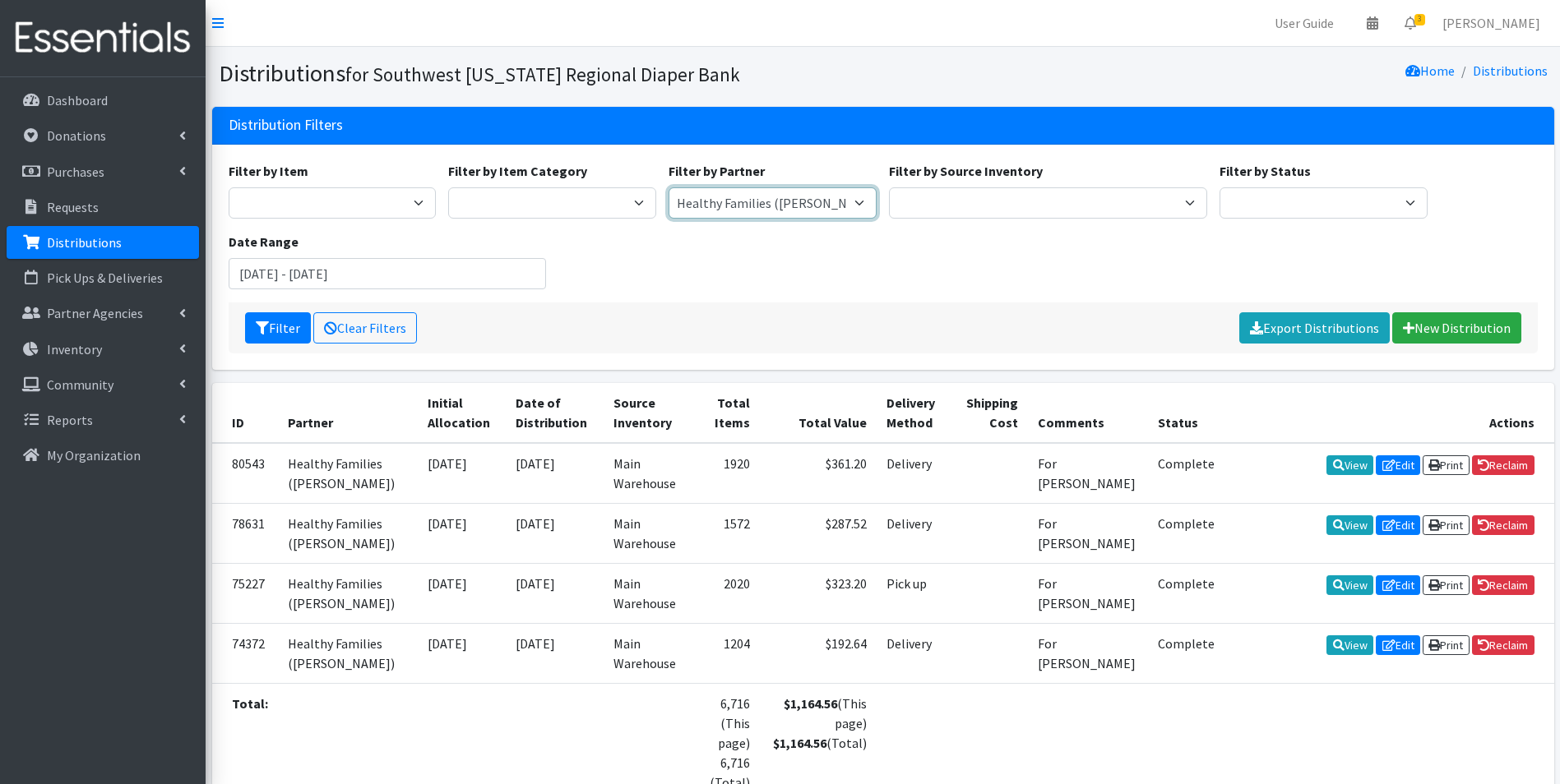
click at [839, 194] on select "ACT Abuse Counseling & Treatment Bayshore Fire Department [PERSON_NAME][GEOGRAP…" at bounding box center [773, 203] width 208 height 31
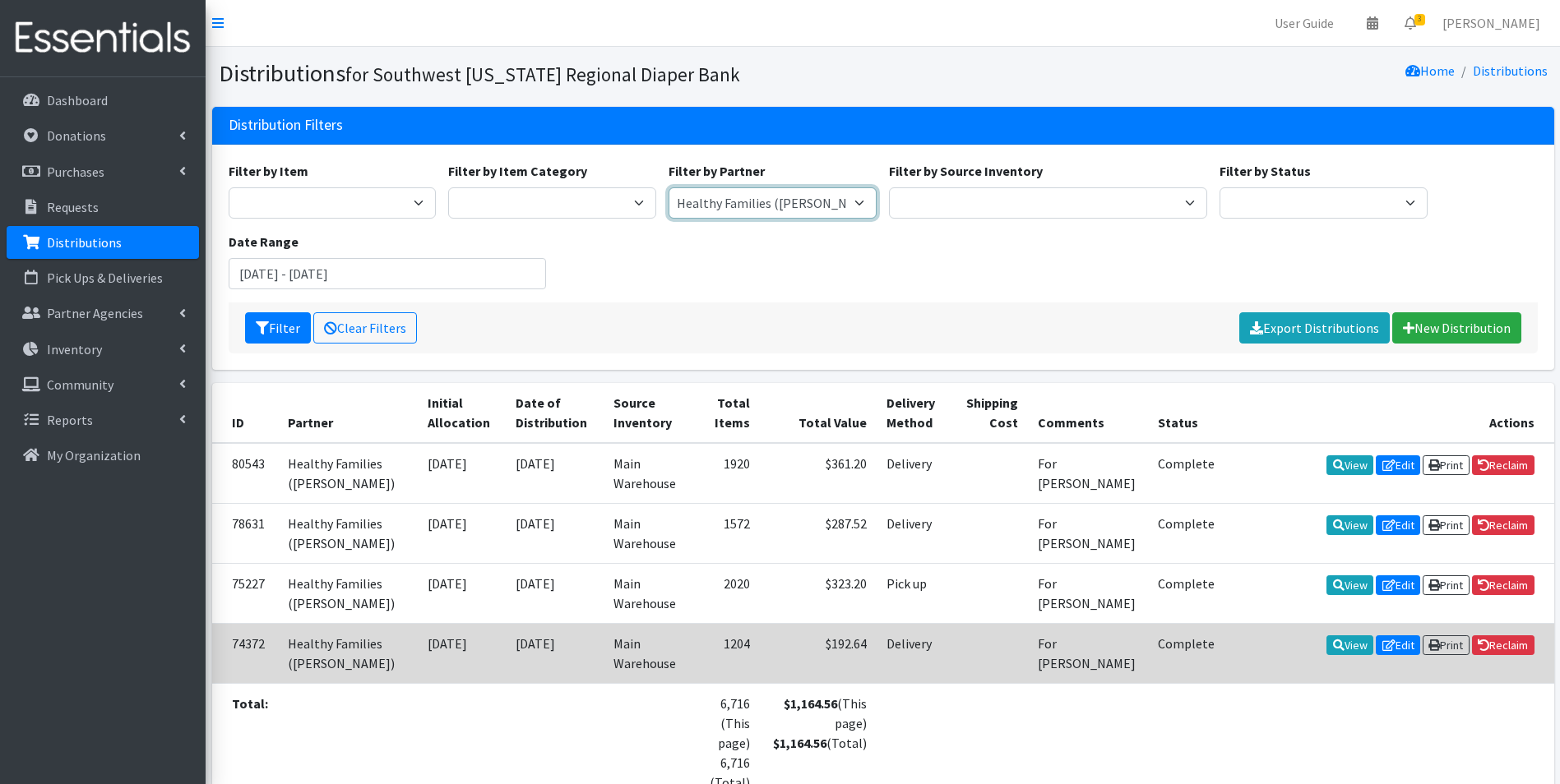
select select "5177"
click at [669, 187] on select "ACT Abuse Counseling & Treatment Bayshore Fire Department [PERSON_NAME][GEOGRAP…" at bounding box center [773, 203] width 208 height 31
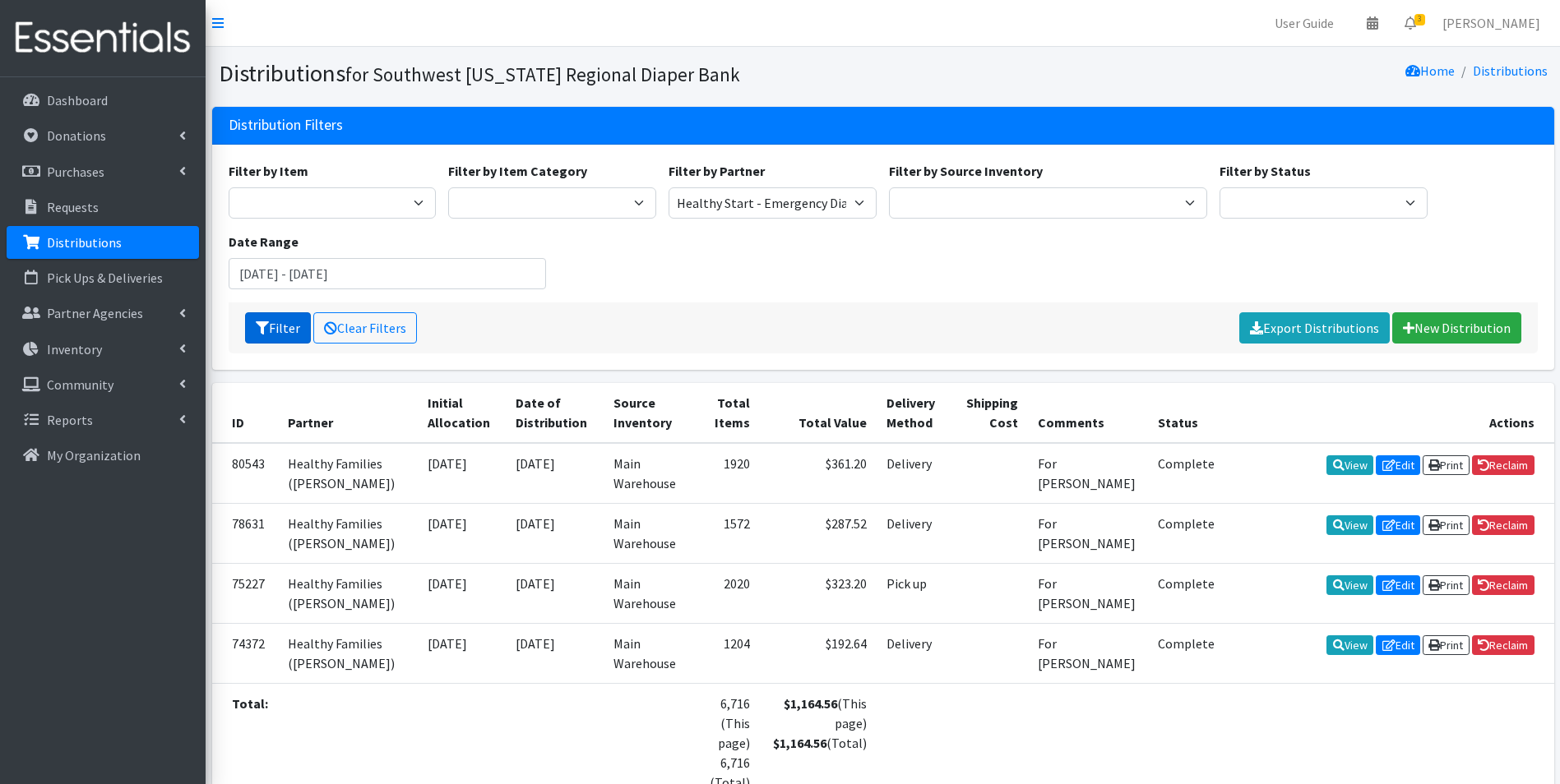
click at [287, 340] on button "Filter" at bounding box center [277, 328] width 66 height 31
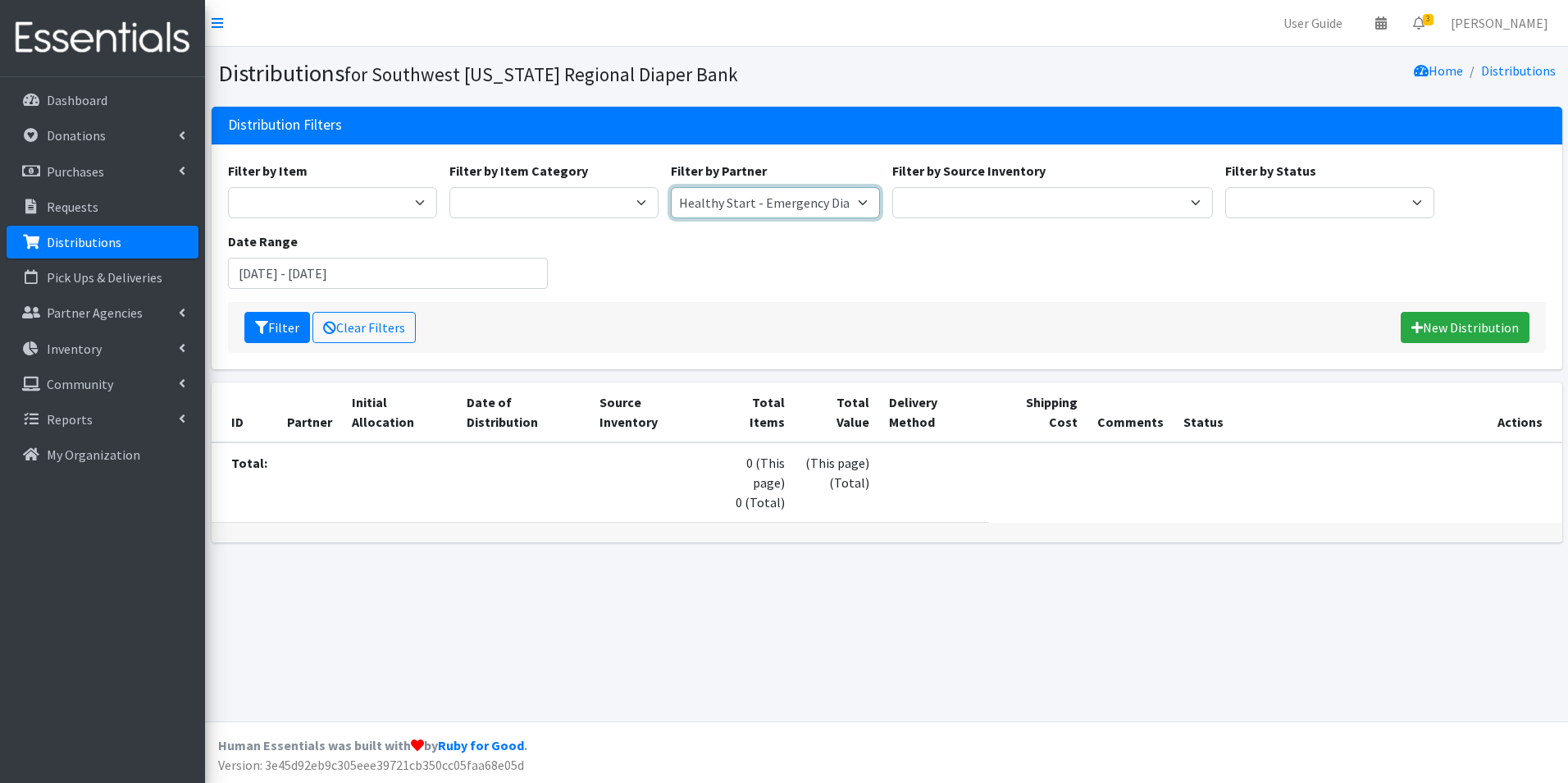
click at [790, 193] on select "ACT Abuse Counseling & Treatment Bayshore Fire Department [PERSON_NAME][GEOGRAP…" at bounding box center [776, 203] width 209 height 31
select select "3689"
click at [671, 187] on select "ACT Abuse Counseling & Treatment Bayshore Fire Department [PERSON_NAME][GEOGRAP…" at bounding box center [776, 203] width 209 height 31
click at [265, 316] on button "Filter" at bounding box center [277, 328] width 66 height 31
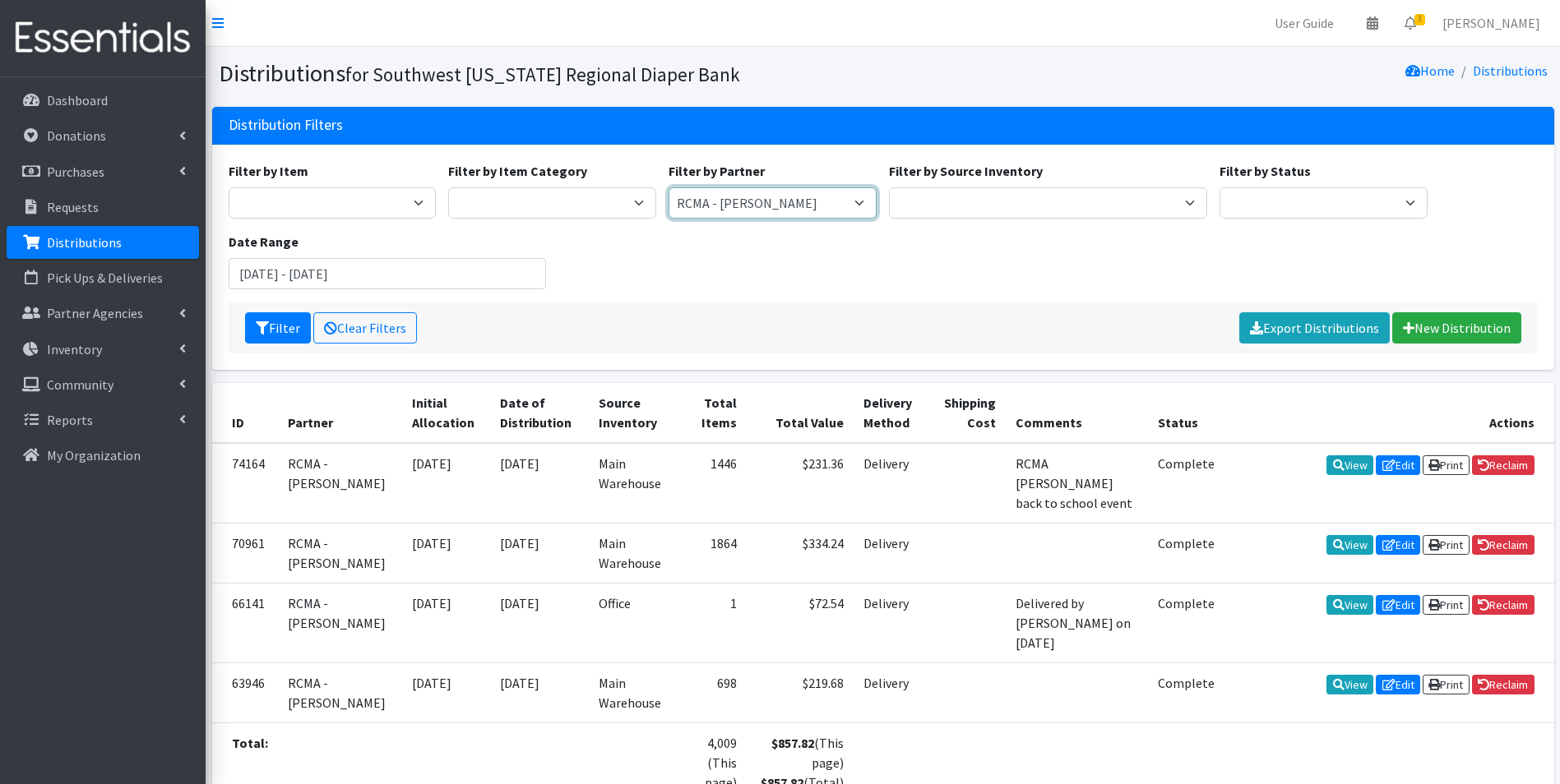
click at [801, 206] on select "ACT Abuse Counseling & Treatment Bayshore Fire Department [PERSON_NAME][GEOGRAP…" at bounding box center [773, 203] width 208 height 31
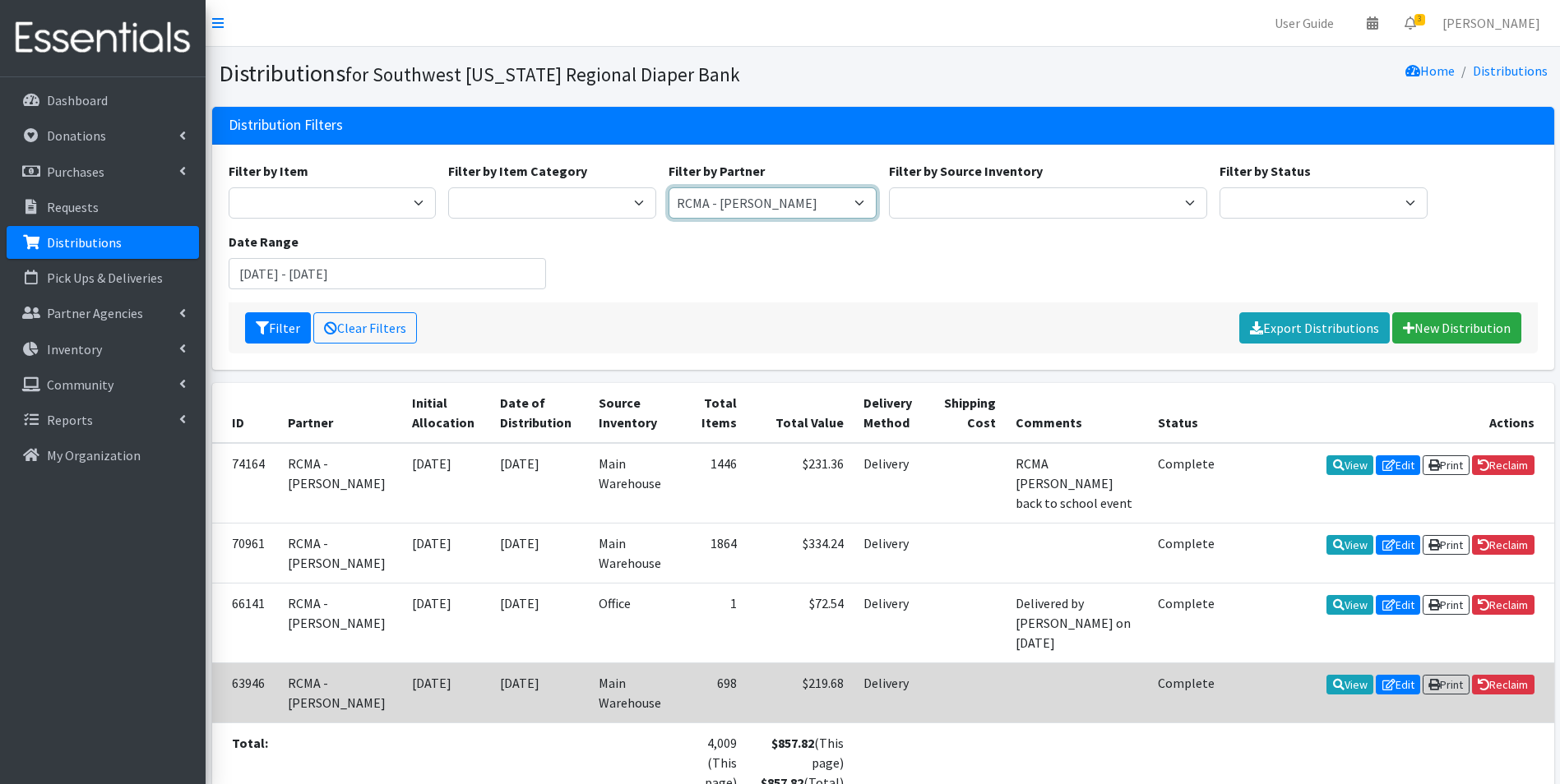
select select "3726"
click at [669, 187] on select "ACT Abuse Counseling & Treatment Bayshore Fire Department [PERSON_NAME][GEOGRAP…" at bounding box center [773, 203] width 208 height 31
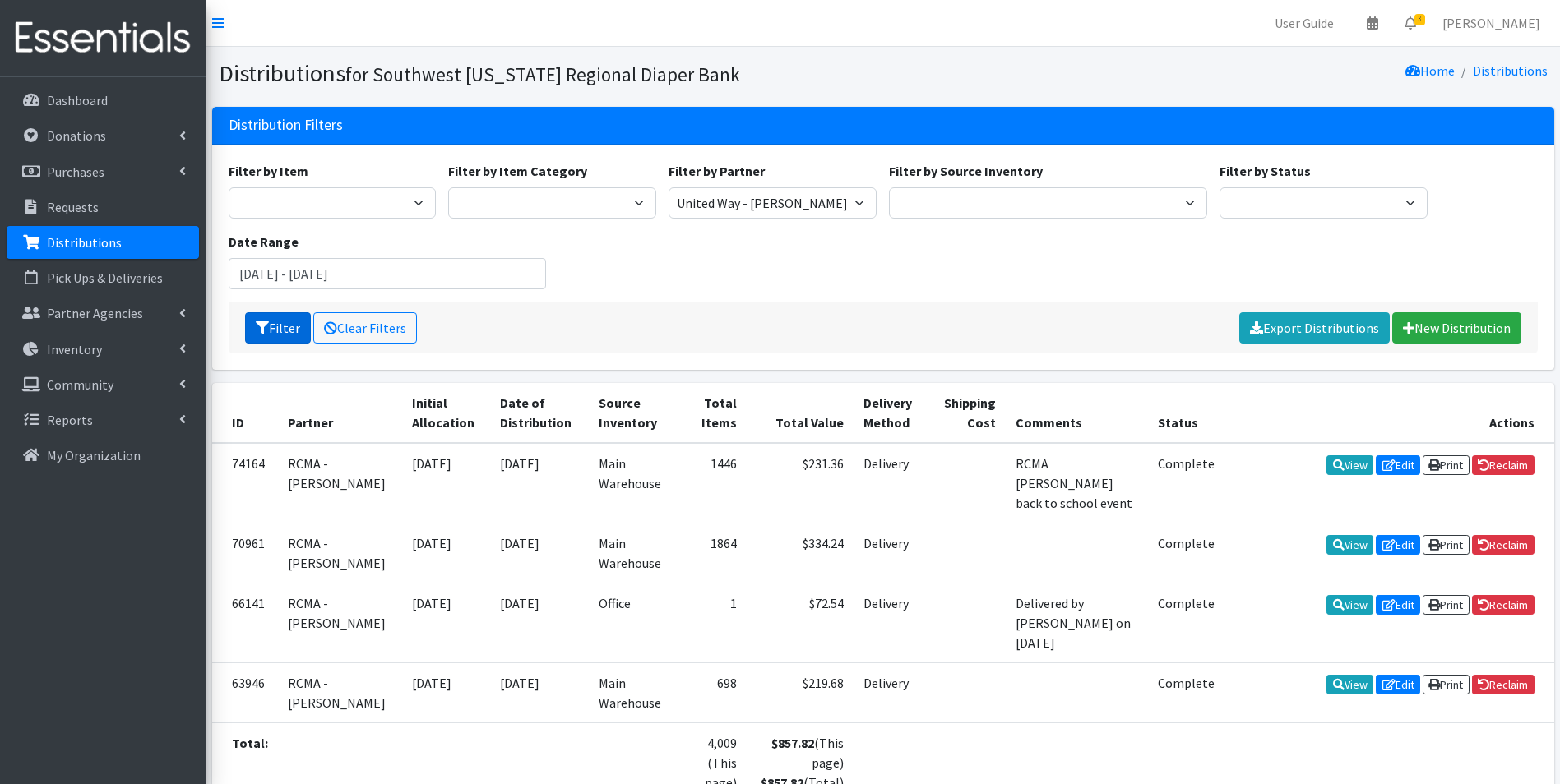
click at [272, 323] on button "Filter" at bounding box center [277, 328] width 66 height 31
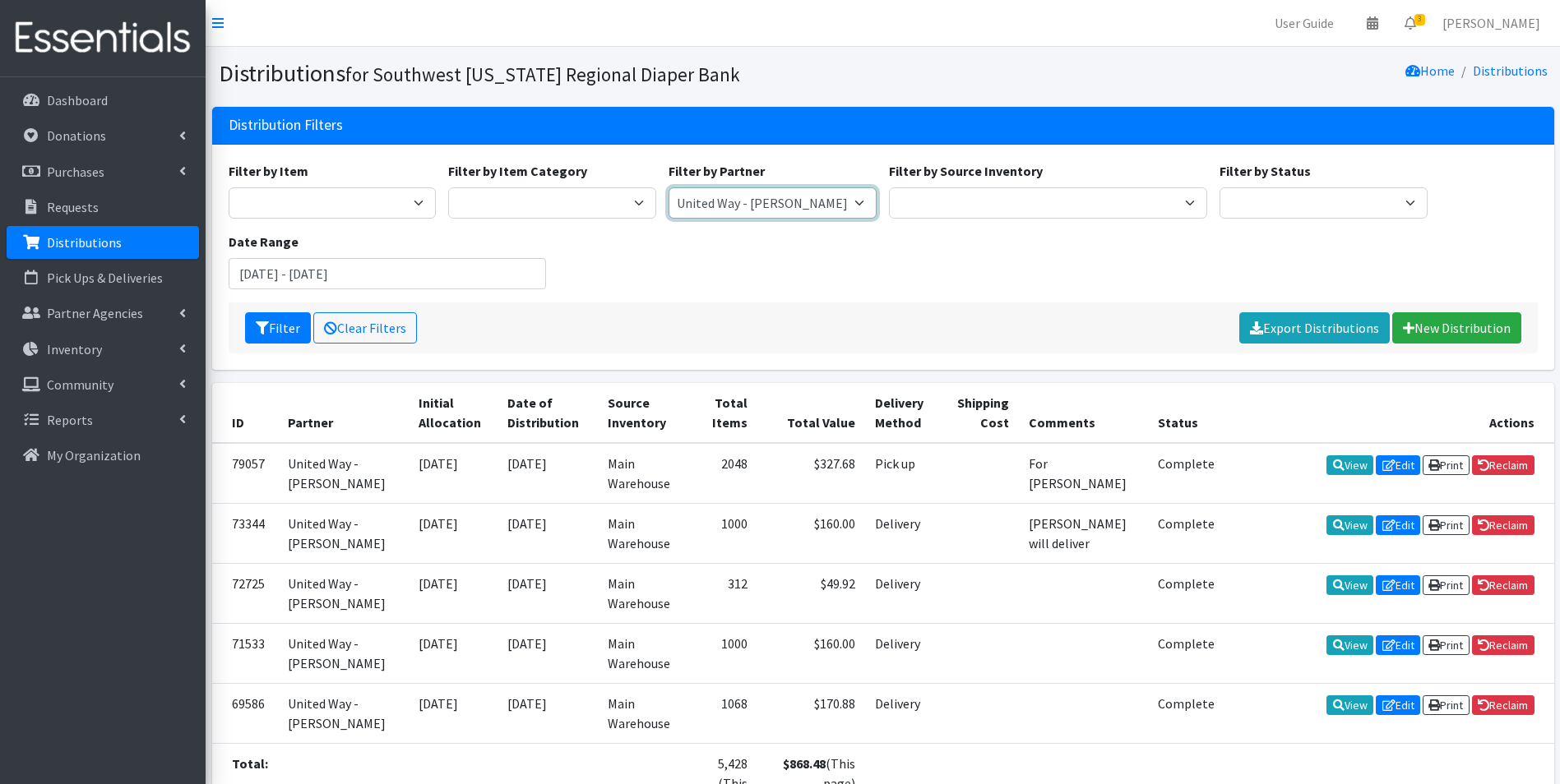
click at [727, 204] on select "ACT Abuse Counseling & Treatment Bayshore Fire Department [PERSON_NAME][GEOGRAP…" at bounding box center [773, 203] width 208 height 31
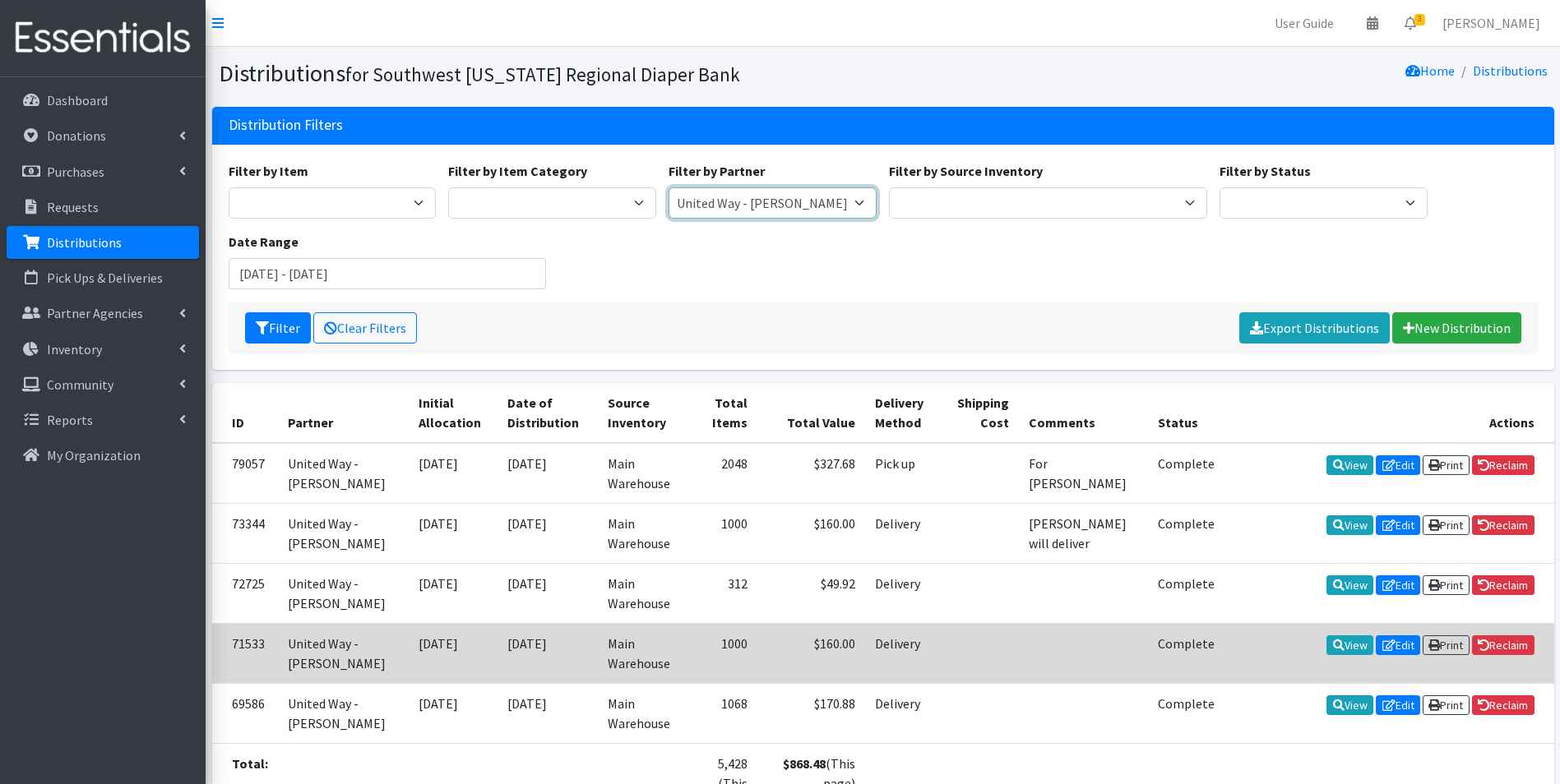
select select "3728"
click at [669, 187] on select "ACT Abuse Counseling & Treatment Bayshore Fire Department [PERSON_NAME][GEOGRAP…" at bounding box center [773, 203] width 208 height 31
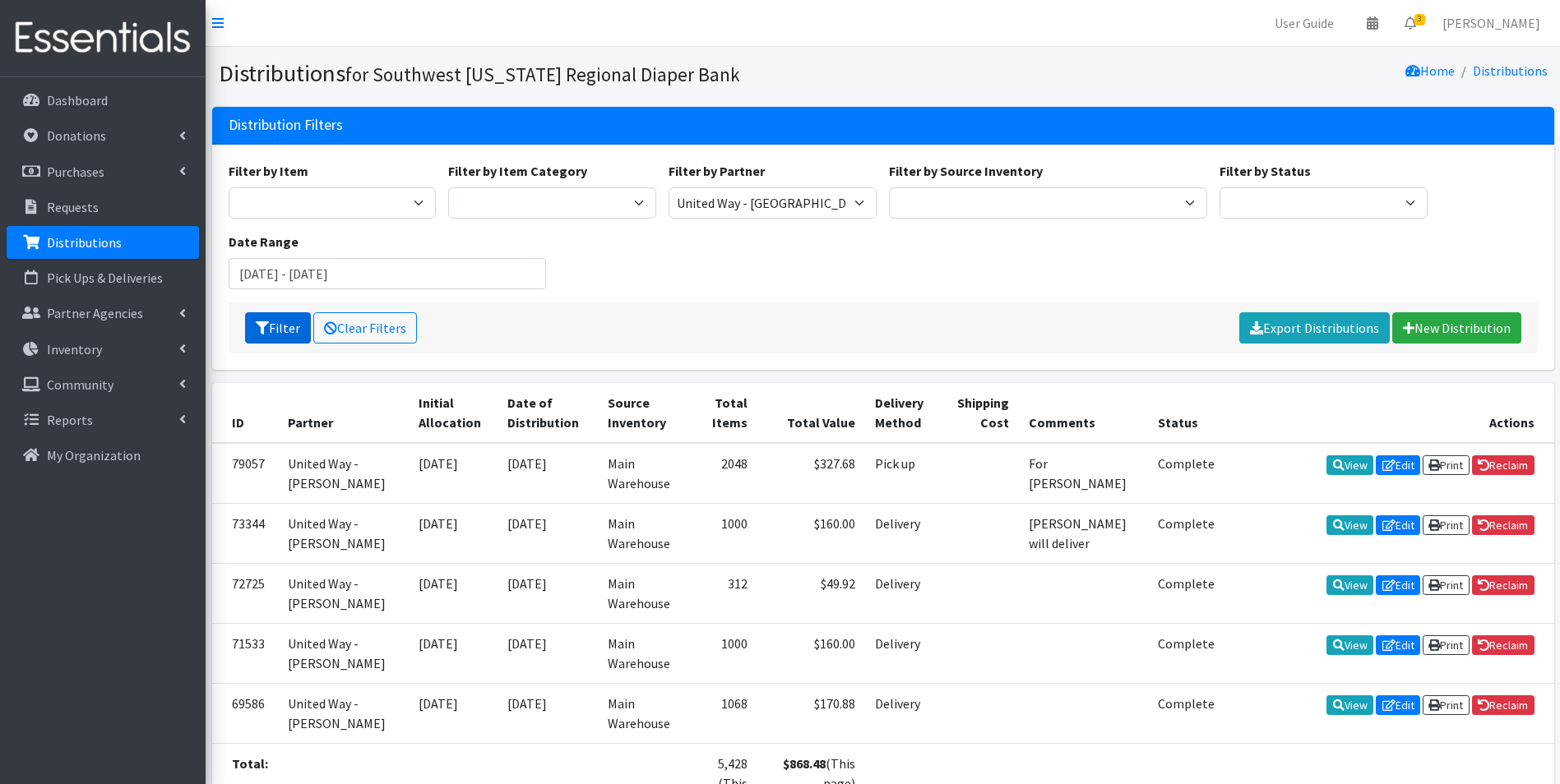
click at [282, 323] on button "Filter" at bounding box center [277, 328] width 66 height 31
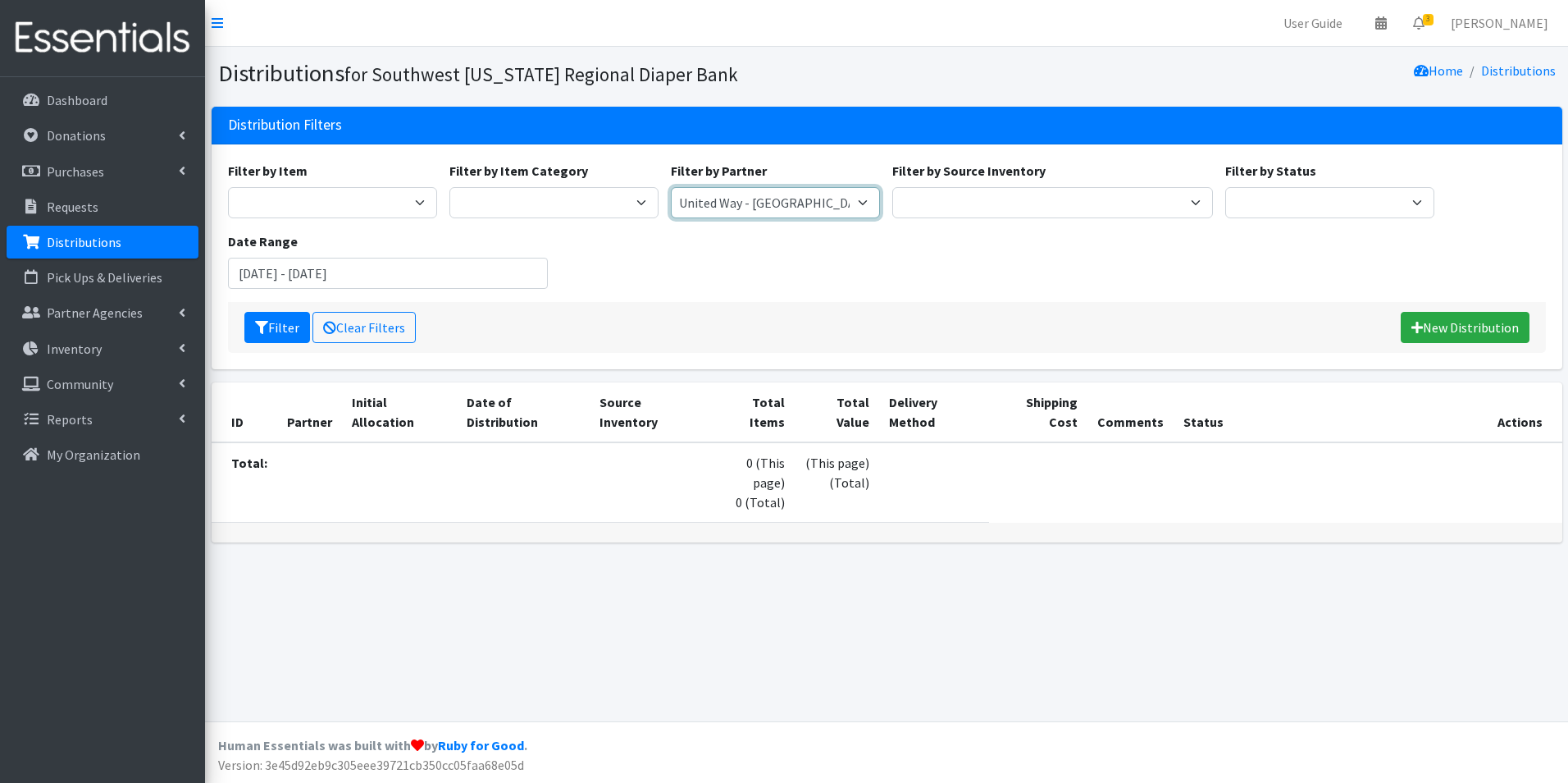
click at [764, 206] on select "ACT Abuse Counseling & Treatment Bayshore Fire Department [PERSON_NAME][GEOGRAP…" at bounding box center [776, 203] width 209 height 31
select select "5690"
click at [671, 187] on select "ACT Abuse Counseling & Treatment Bayshore Fire Department [PERSON_NAME][GEOGRAP…" at bounding box center [776, 203] width 209 height 31
click at [264, 330] on icon "submit" at bounding box center [261, 327] width 13 height 13
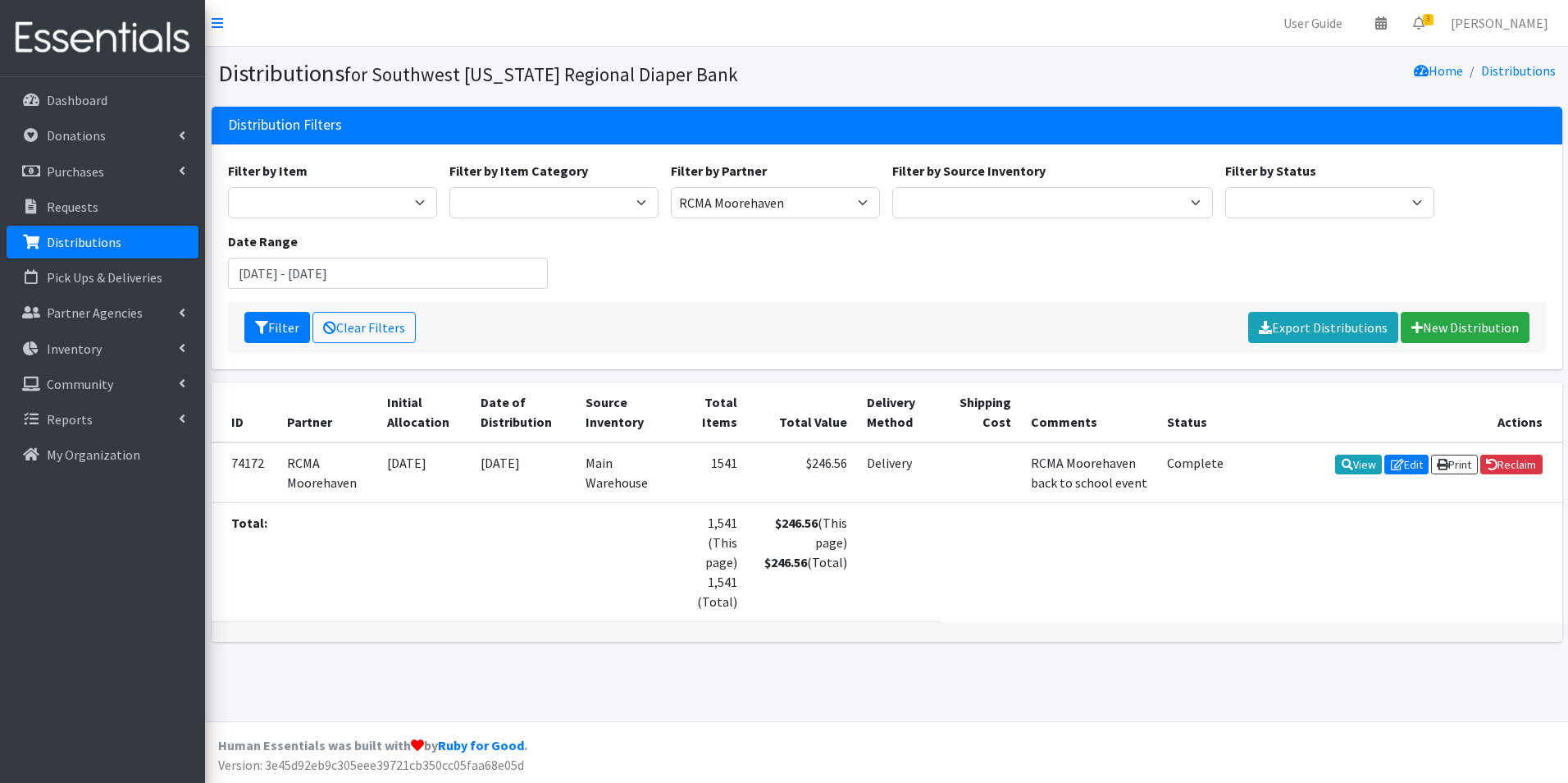
click at [805, 185] on div "Filter by Partner ACT Abuse Counseling & Treatment Bayshore Fire Department [PE…" at bounding box center [776, 189] width 221 height 58
click at [812, 211] on select "ACT Abuse Counseling & Treatment Bayshore Fire Department [PERSON_NAME][GEOGRAP…" at bounding box center [776, 203] width 209 height 31
click at [1165, 197] on select "Main Warehouse Office [GEOGRAPHIC_DATA] Warehouse [PERSON_NAME]" at bounding box center [1053, 203] width 321 height 31
click at [124, 307] on p "Partner Agencies" at bounding box center [95, 312] width 96 height 17
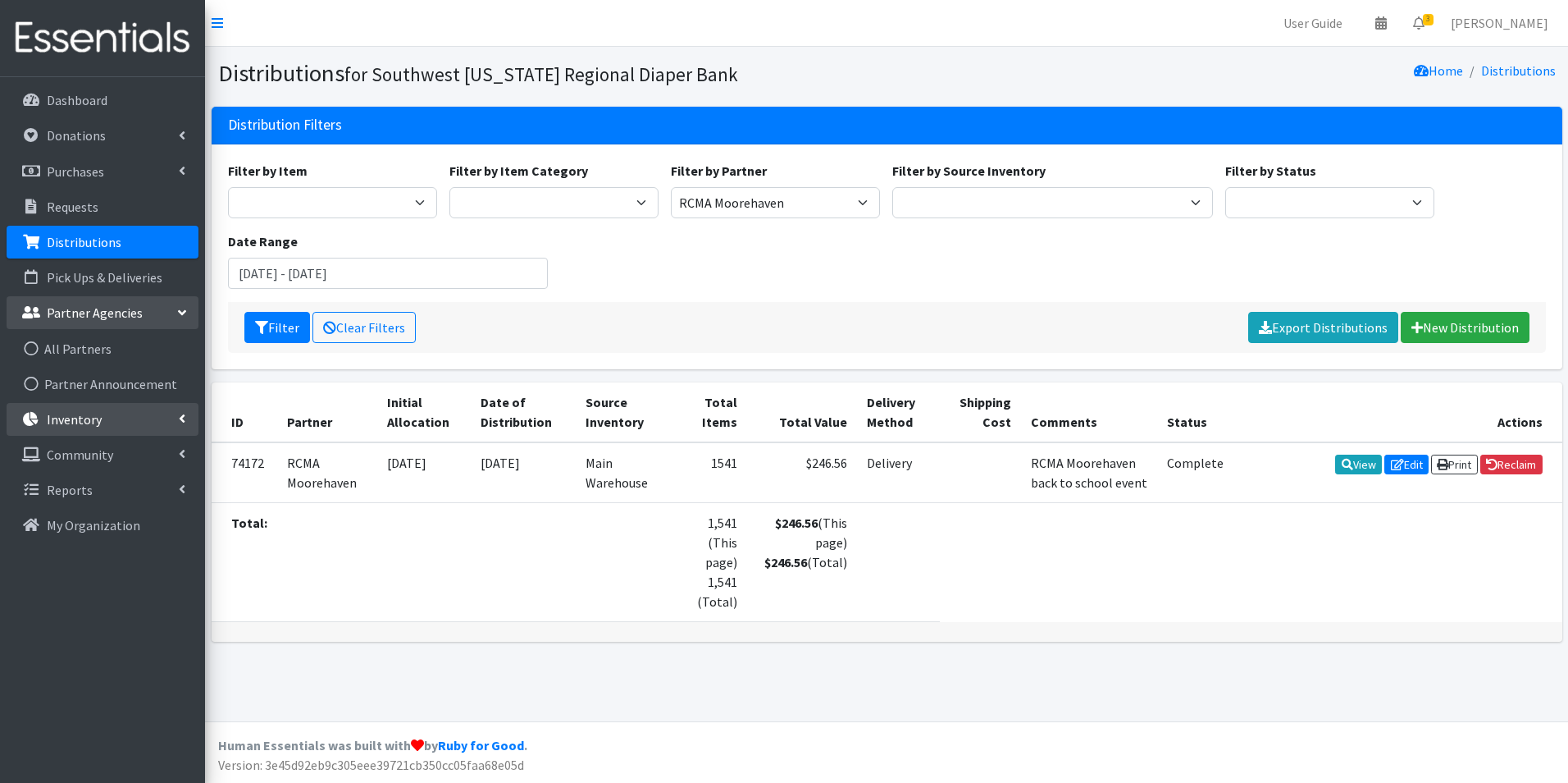
click at [96, 423] on p "Inventory" at bounding box center [74, 419] width 55 height 17
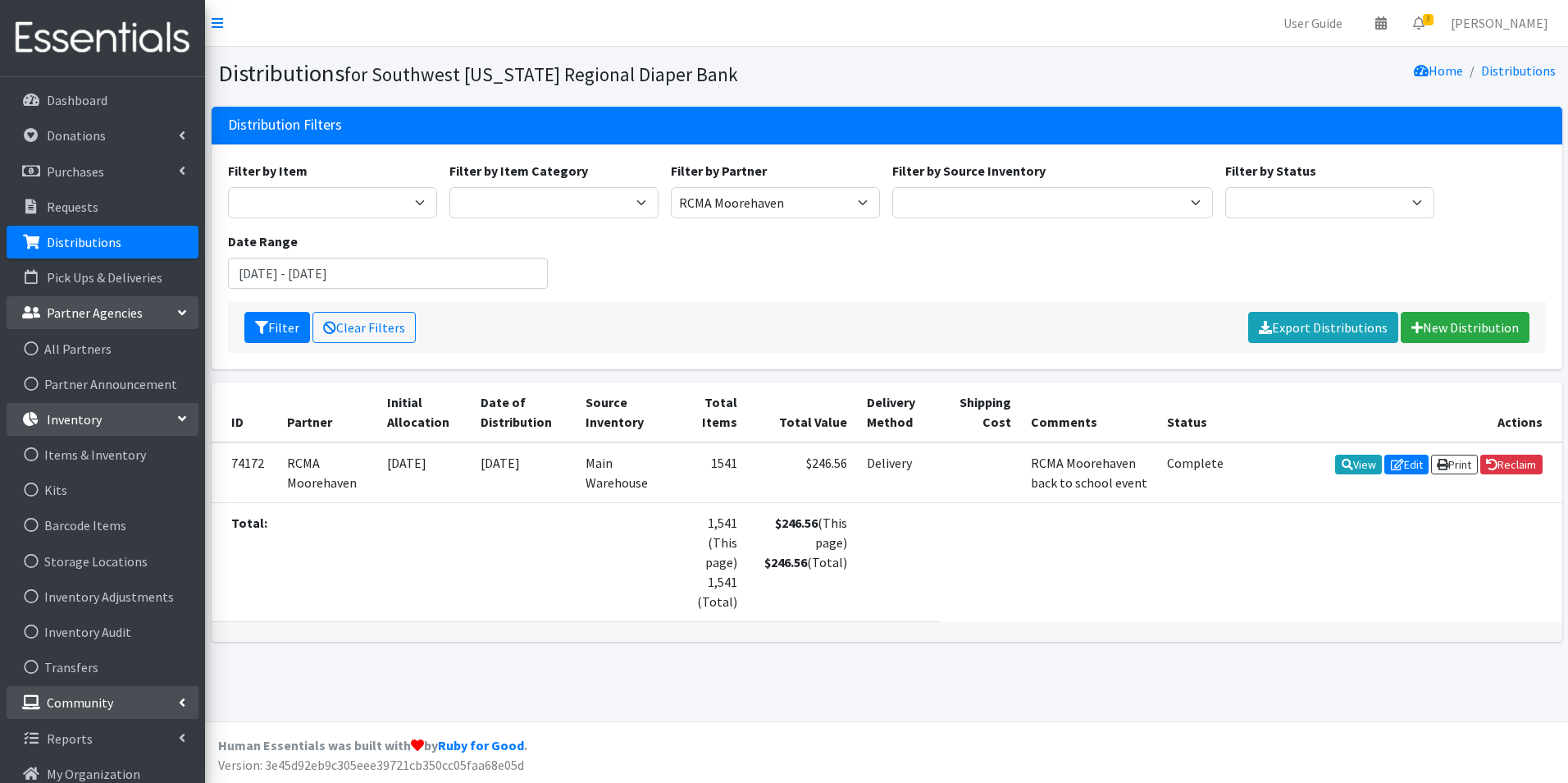
click at [150, 701] on link "Community" at bounding box center [103, 703] width 192 height 33
